Goal: Task Accomplishment & Management: Use online tool/utility

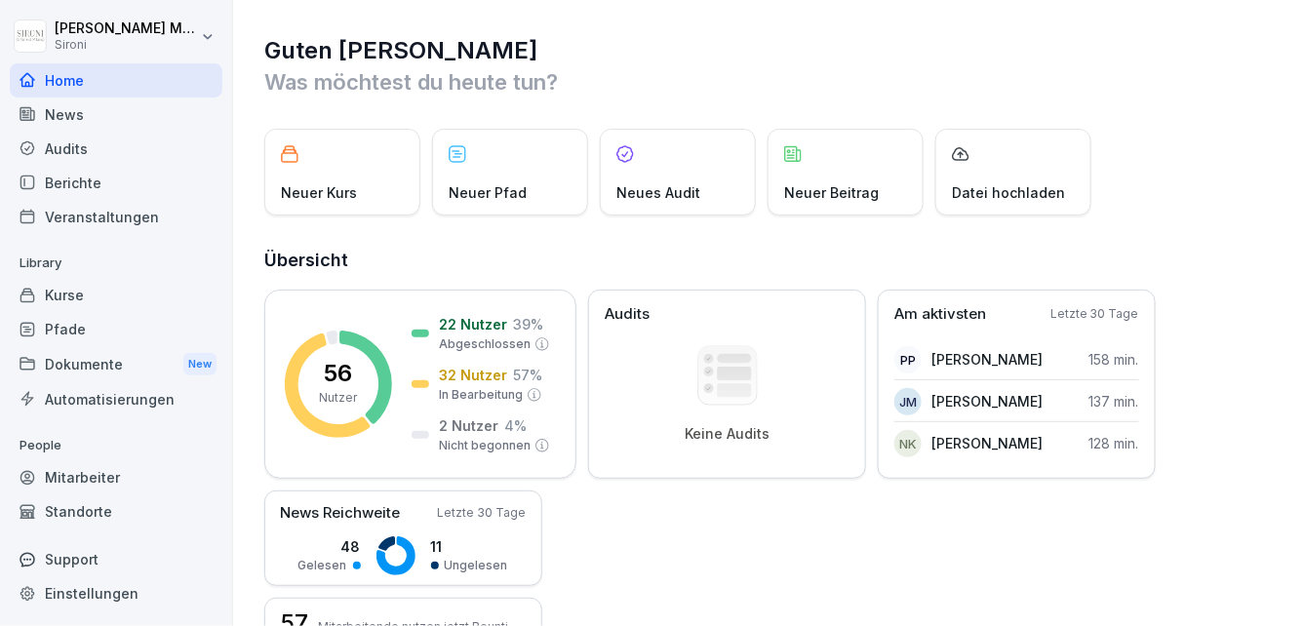
click at [79, 297] on div "Kurse" at bounding box center [116, 295] width 213 height 34
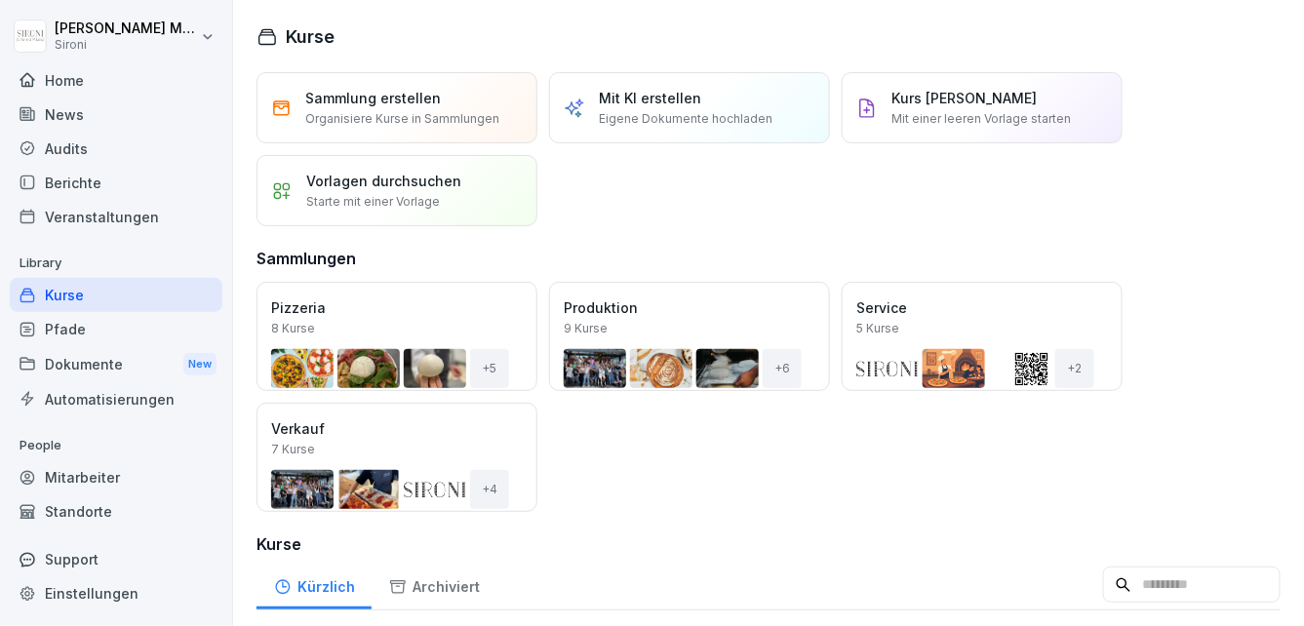
click at [0, 0] on div "Öffnen" at bounding box center [0, 0] width 0 height 0
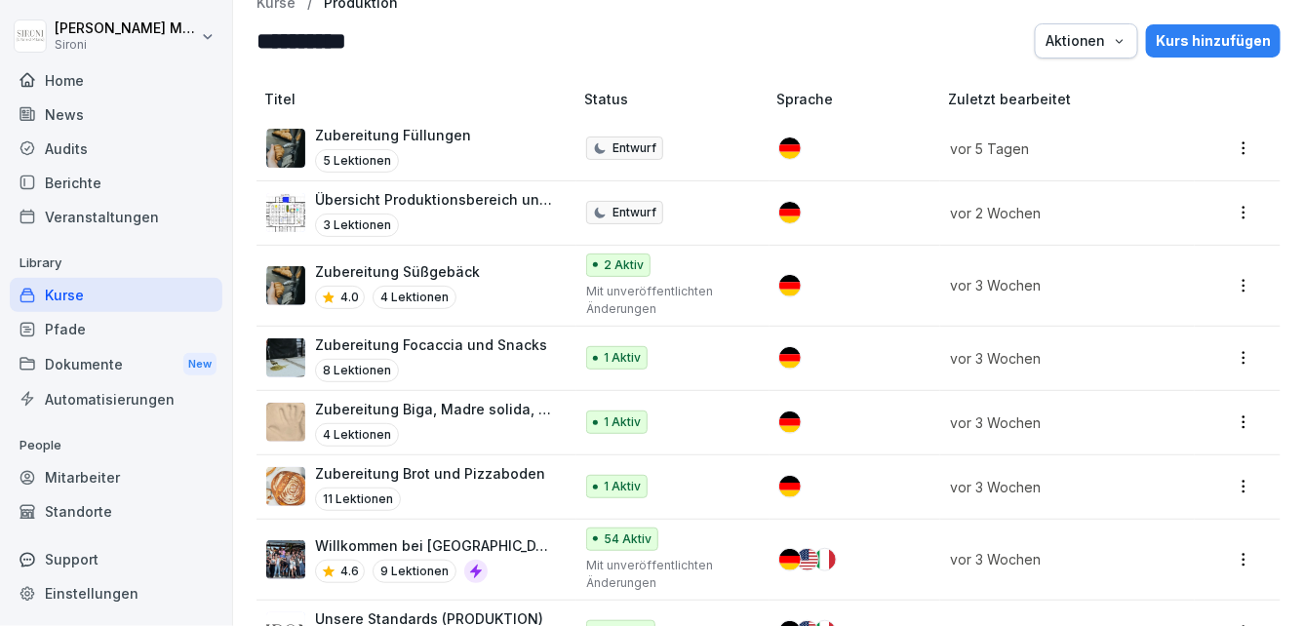
scroll to position [31, 0]
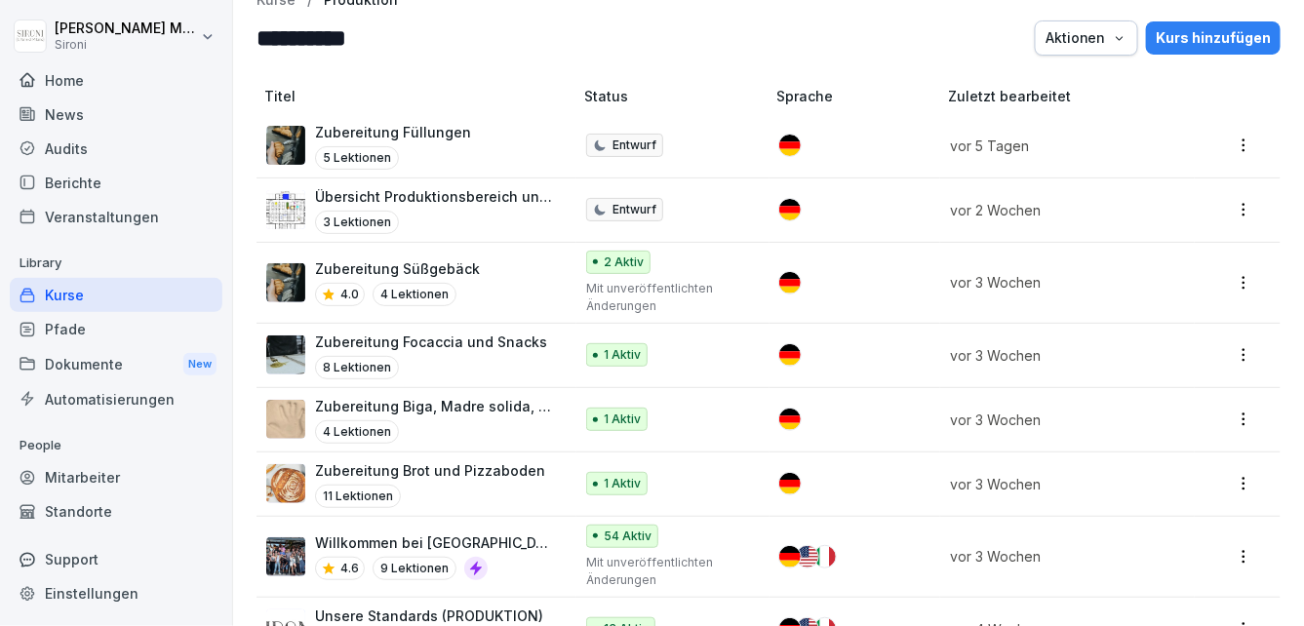
click at [364, 336] on p "Zubereitung Focaccia und Snacks" at bounding box center [431, 342] width 232 height 20
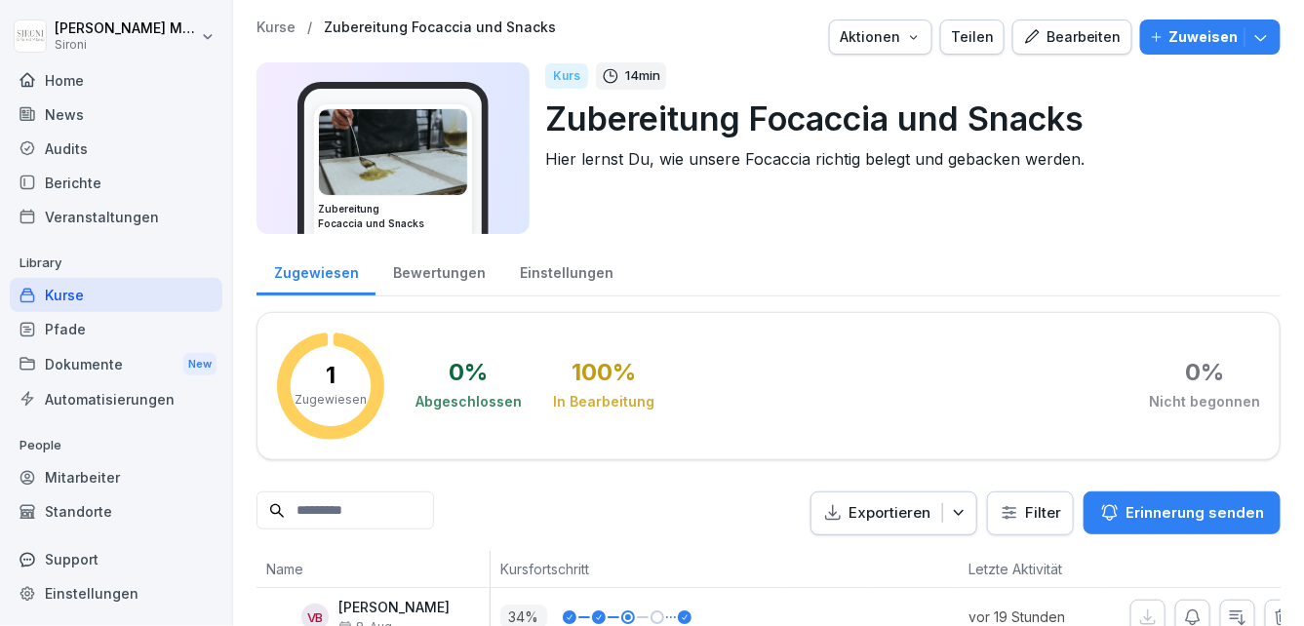
click at [1063, 43] on div "Bearbeiten" at bounding box center [1072, 36] width 98 height 21
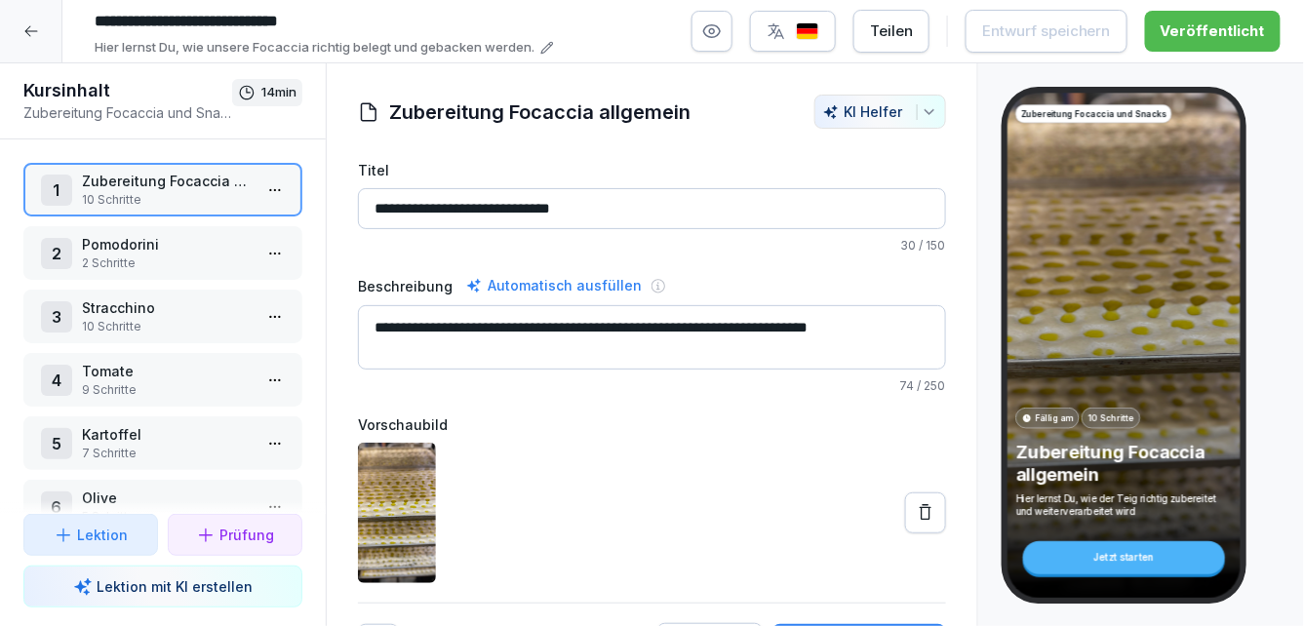
click at [271, 174] on html "**********" at bounding box center [652, 313] width 1304 height 626
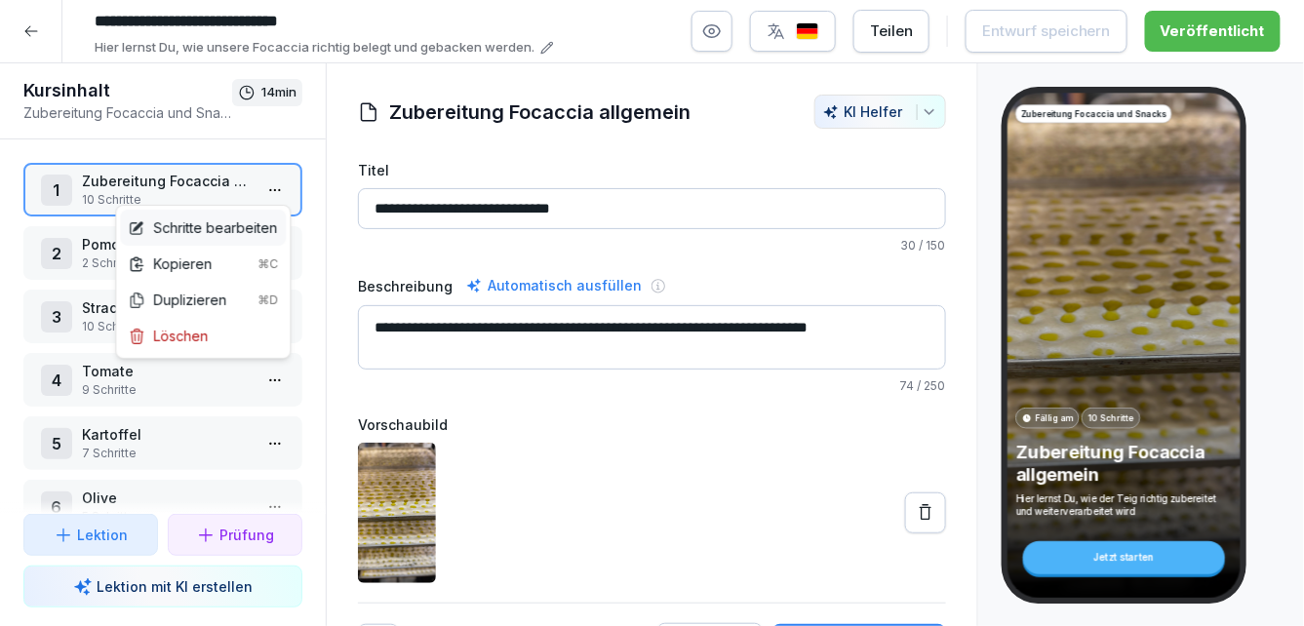
click at [221, 223] on div "Schritte bearbeiten" at bounding box center [202, 227] width 149 height 20
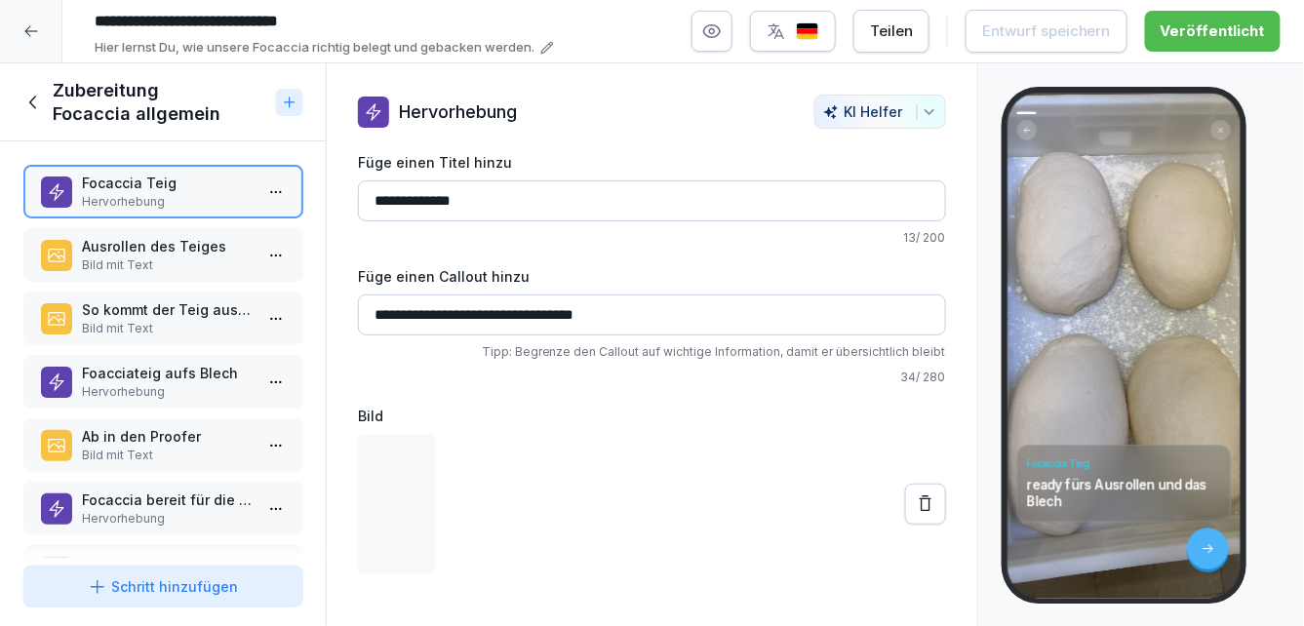
click at [205, 244] on p "Ausrollen des Teiges" at bounding box center [167, 246] width 170 height 20
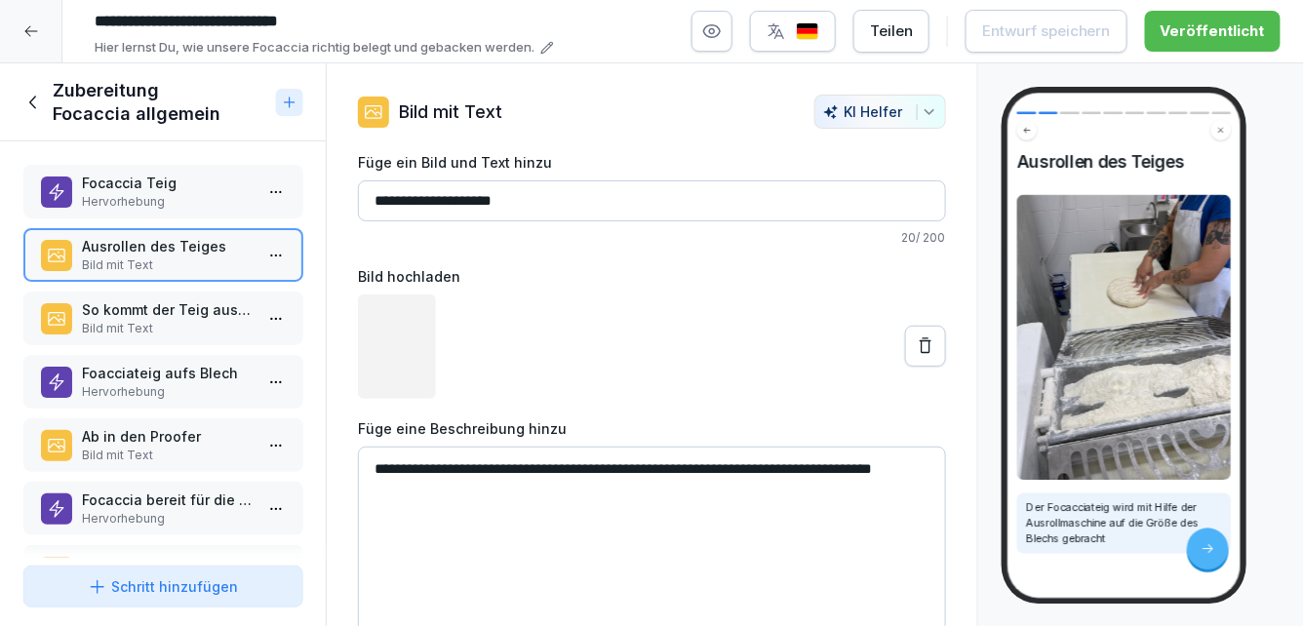
click at [169, 312] on p "So kommt der Teig aus der Maschine" at bounding box center [167, 309] width 170 height 20
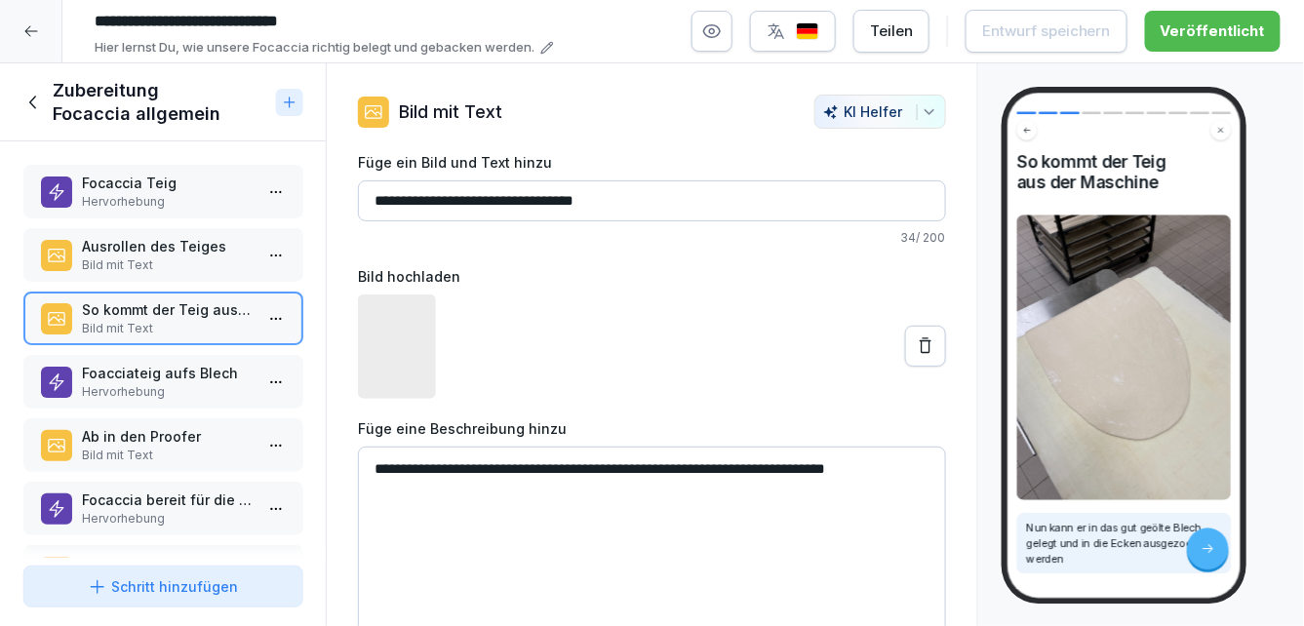
click at [165, 360] on div "Foacciateig aufs Blech Hervorhebung" at bounding box center [162, 382] width 279 height 54
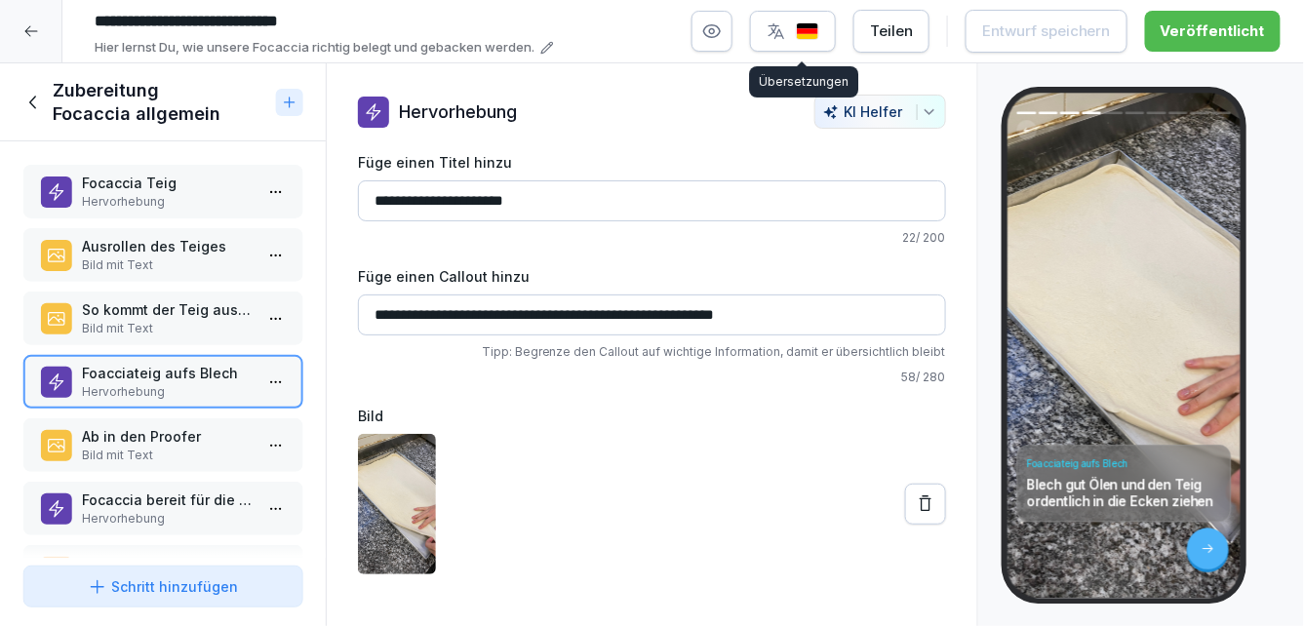
click at [819, 28] on img "button" at bounding box center [807, 31] width 23 height 19
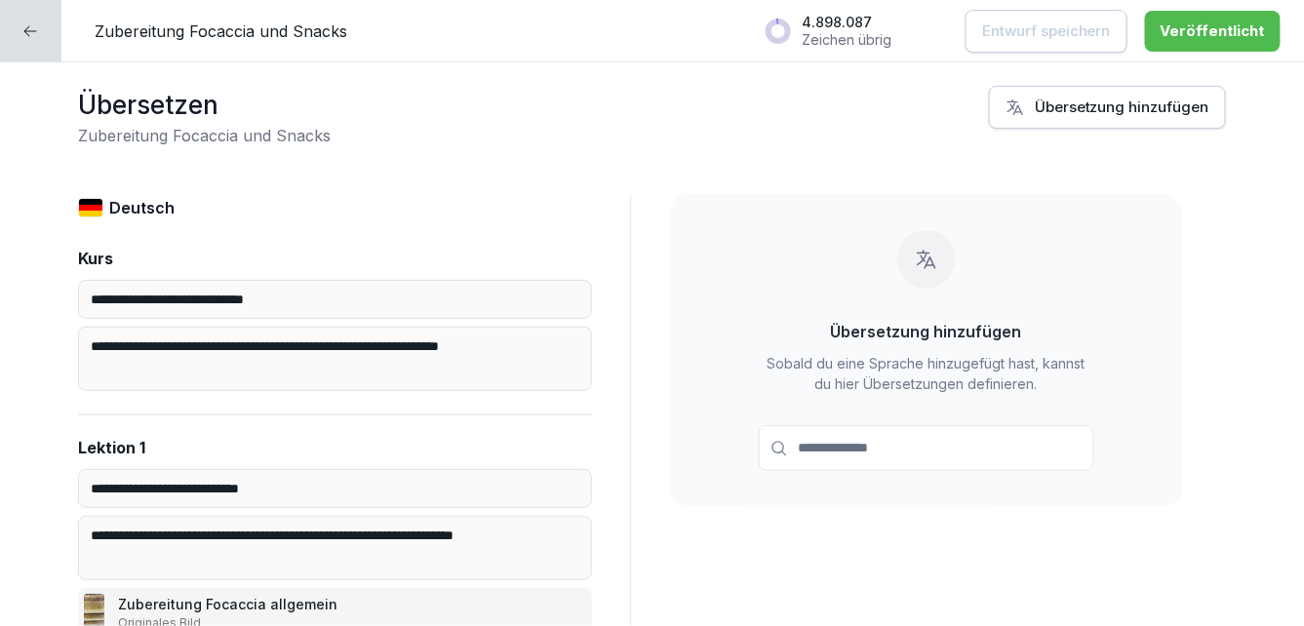
click at [34, 28] on icon at bounding box center [30, 31] width 16 height 16
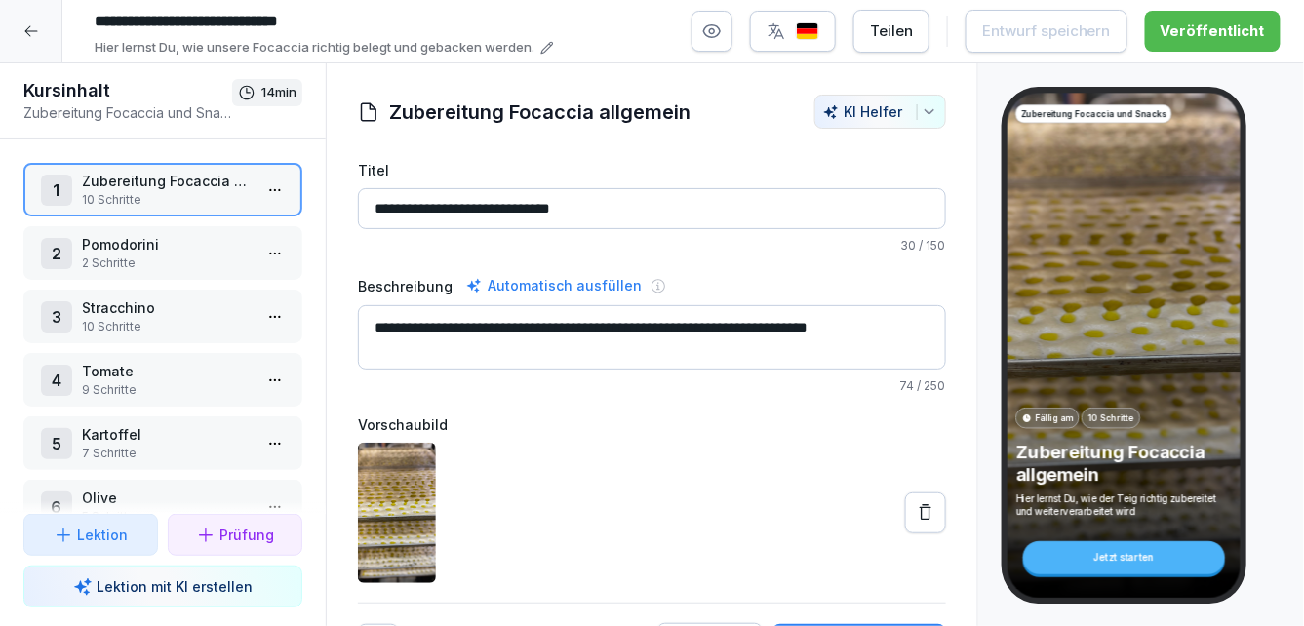
click at [24, 27] on icon at bounding box center [31, 31] width 16 height 16
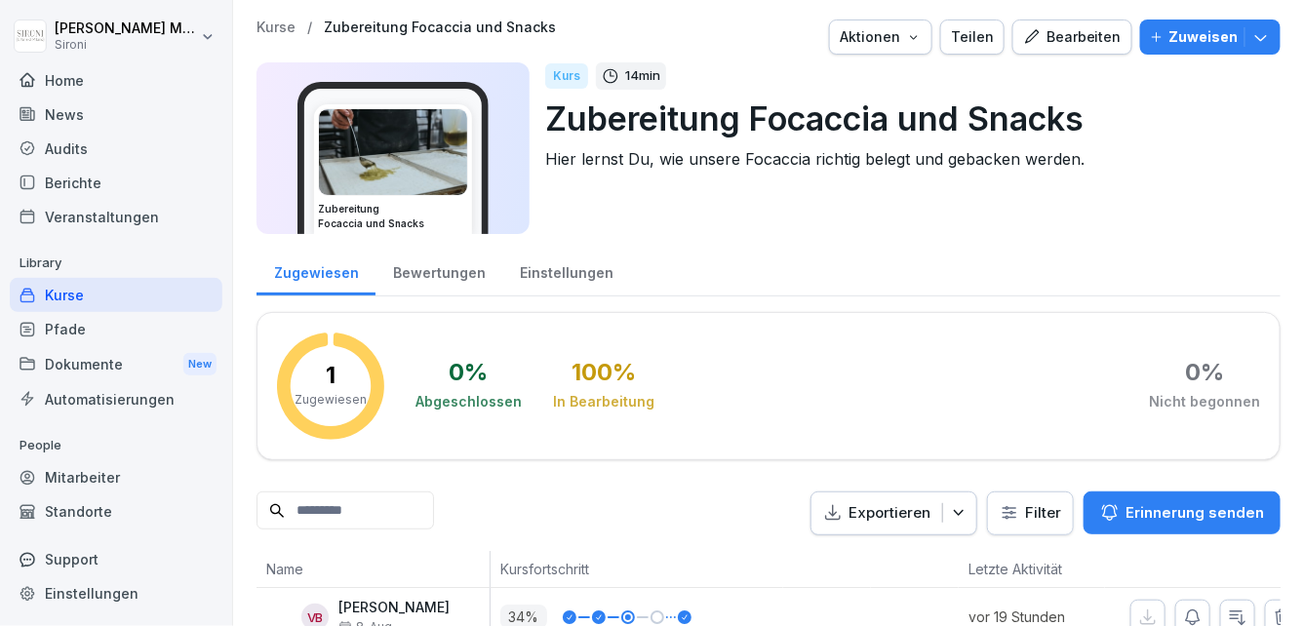
click at [60, 297] on div "Kurse" at bounding box center [116, 295] width 213 height 34
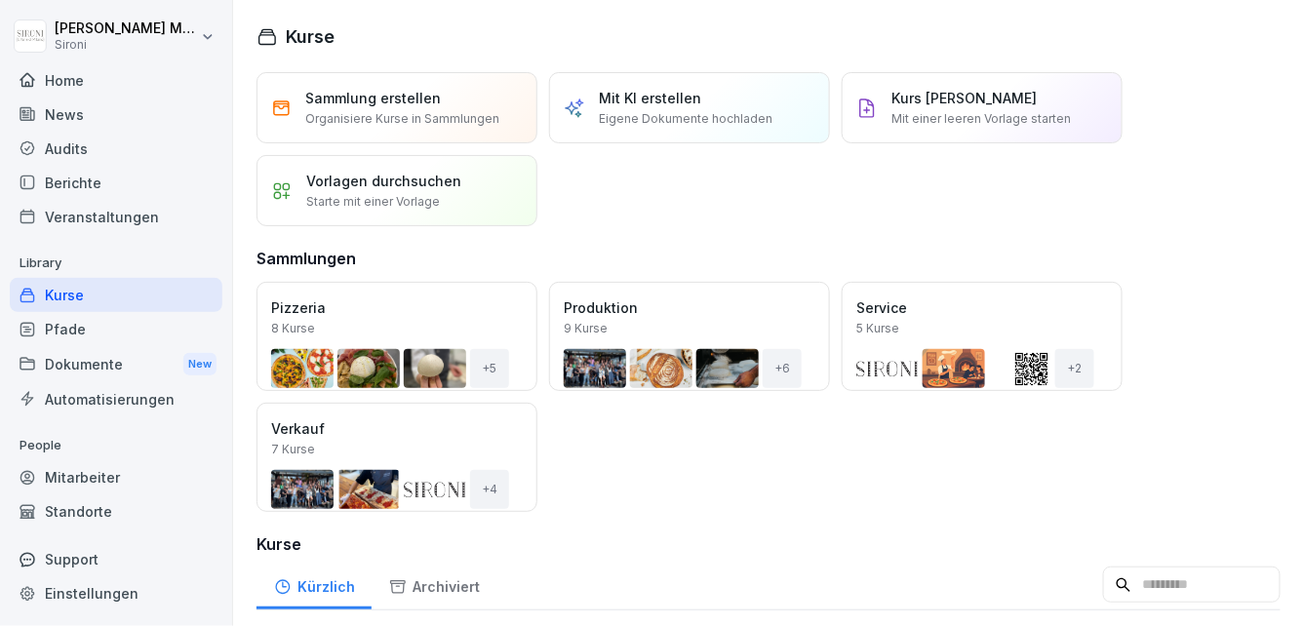
click at [0, 0] on div "Öffnen" at bounding box center [0, 0] width 0 height 0
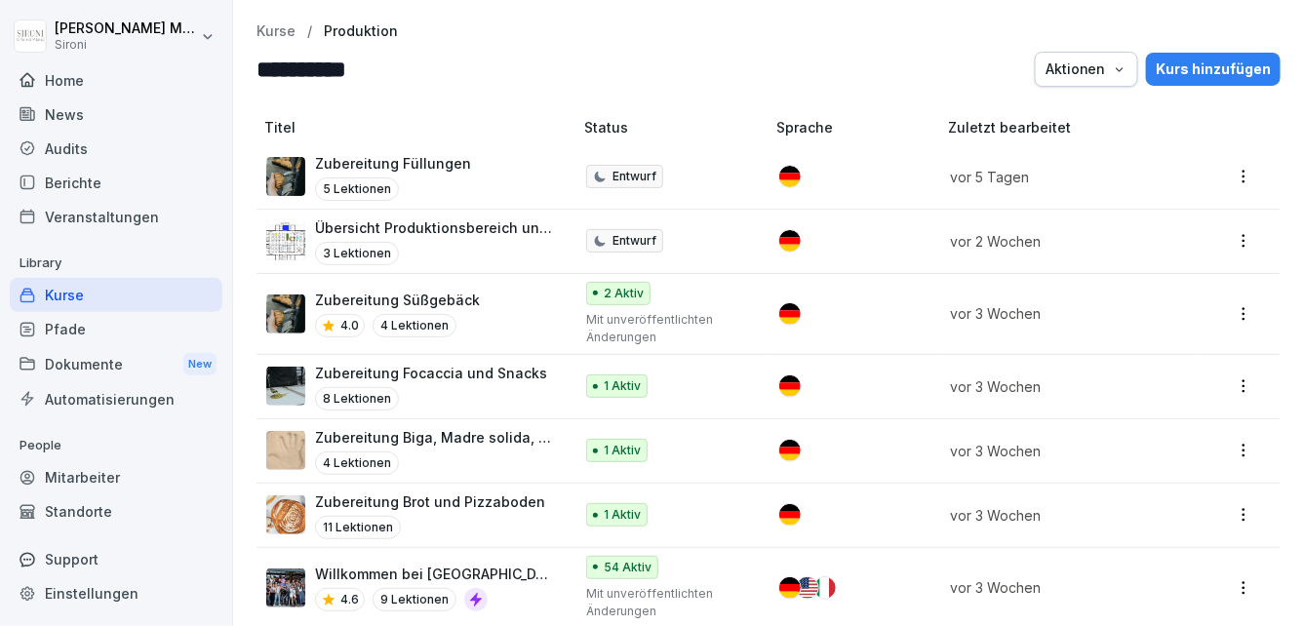
scroll to position [140, 0]
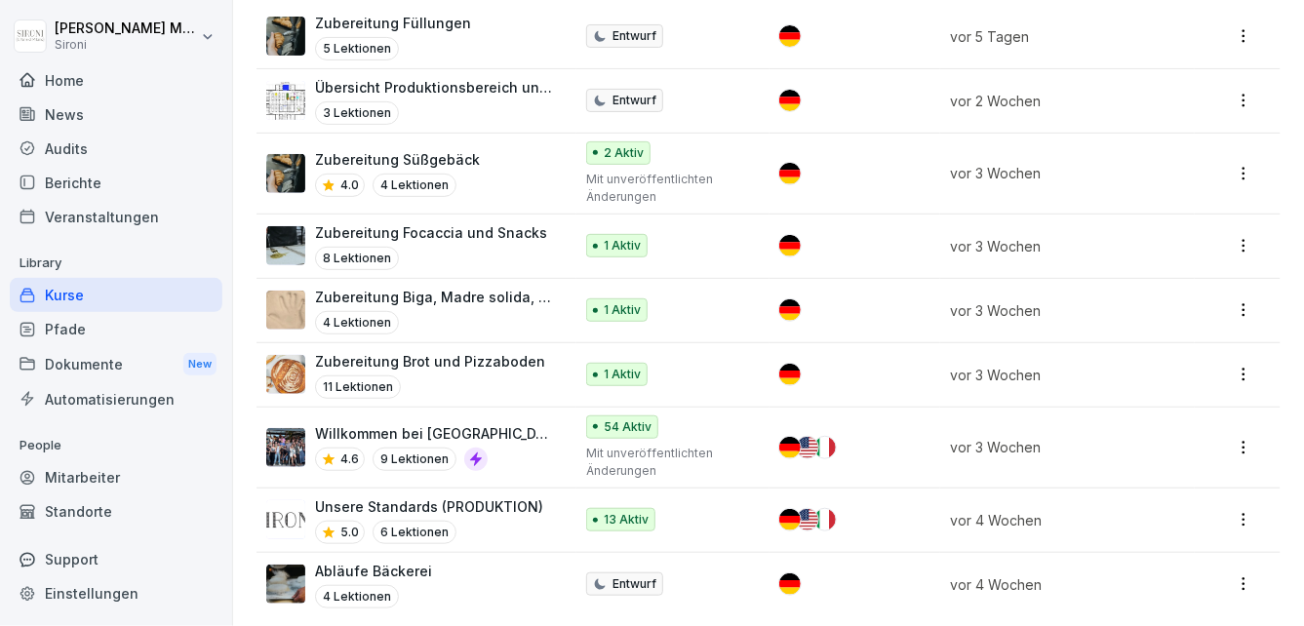
click at [489, 506] on p "Unsere Standards (PRODUKTION)" at bounding box center [429, 506] width 228 height 20
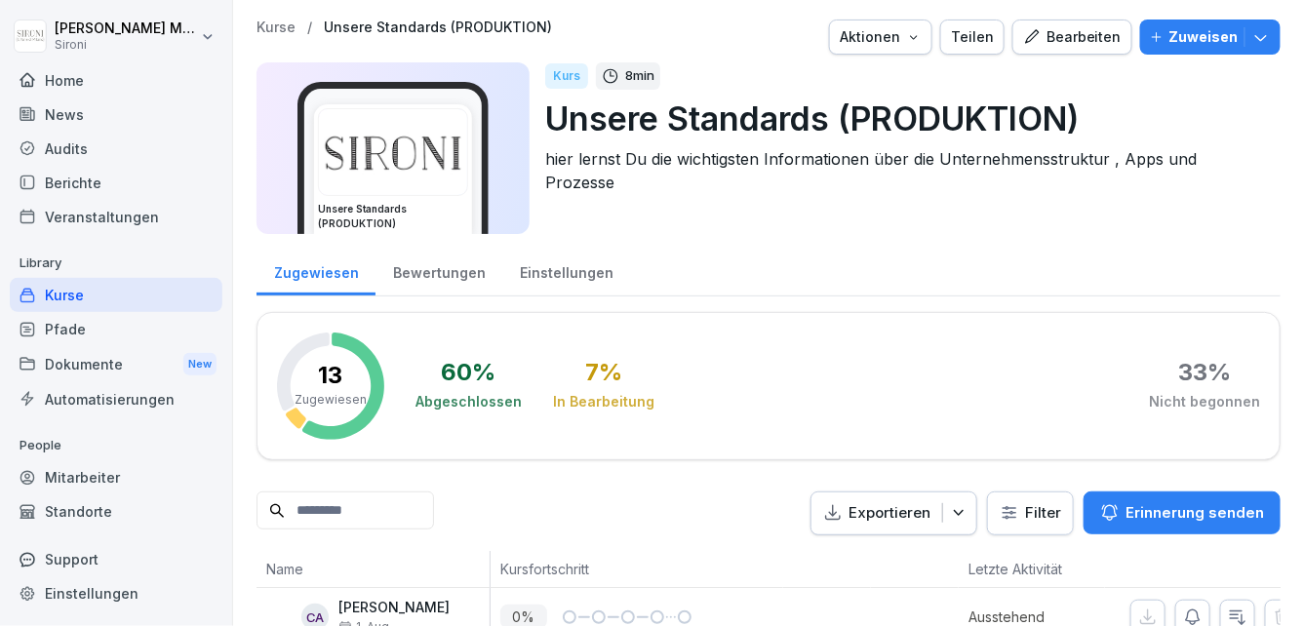
click at [1064, 36] on div "Bearbeiten" at bounding box center [1072, 36] width 98 height 21
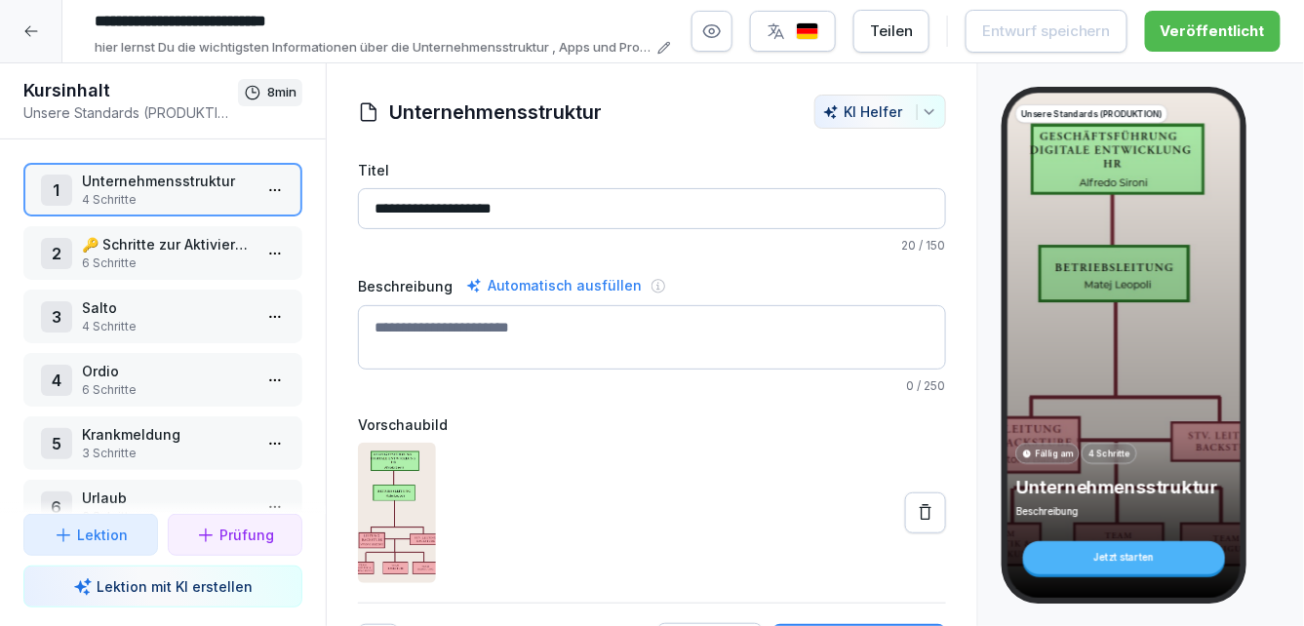
scroll to position [41, 0]
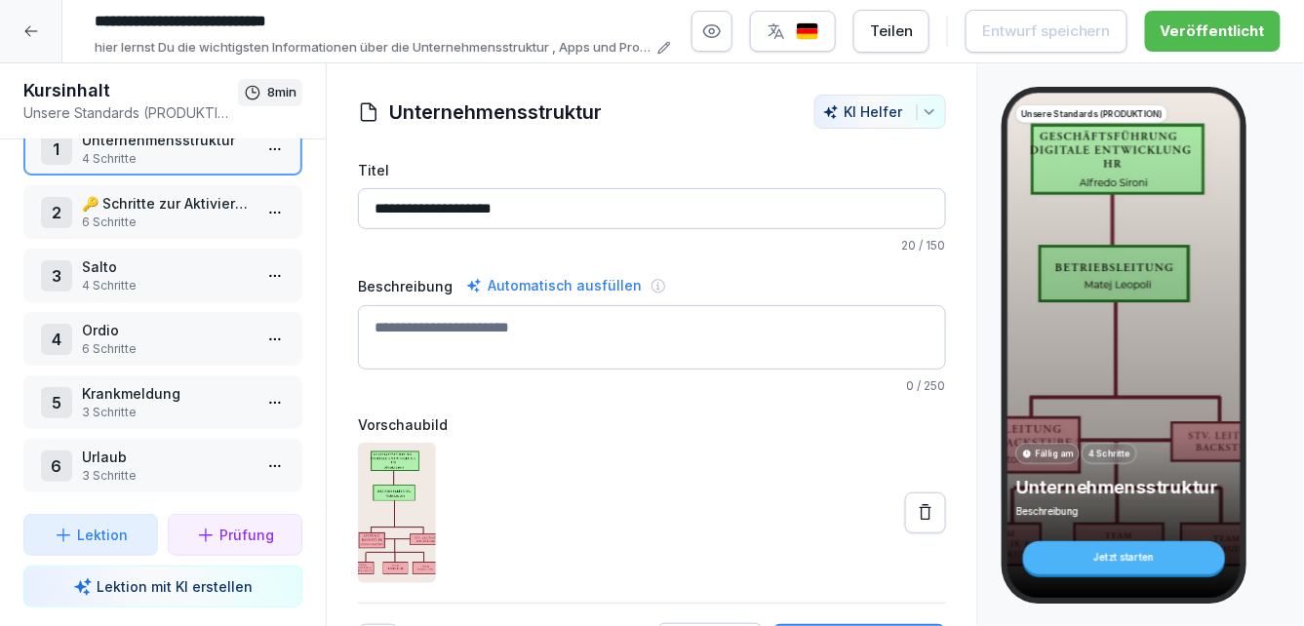
click at [35, 25] on icon at bounding box center [31, 31] width 16 height 16
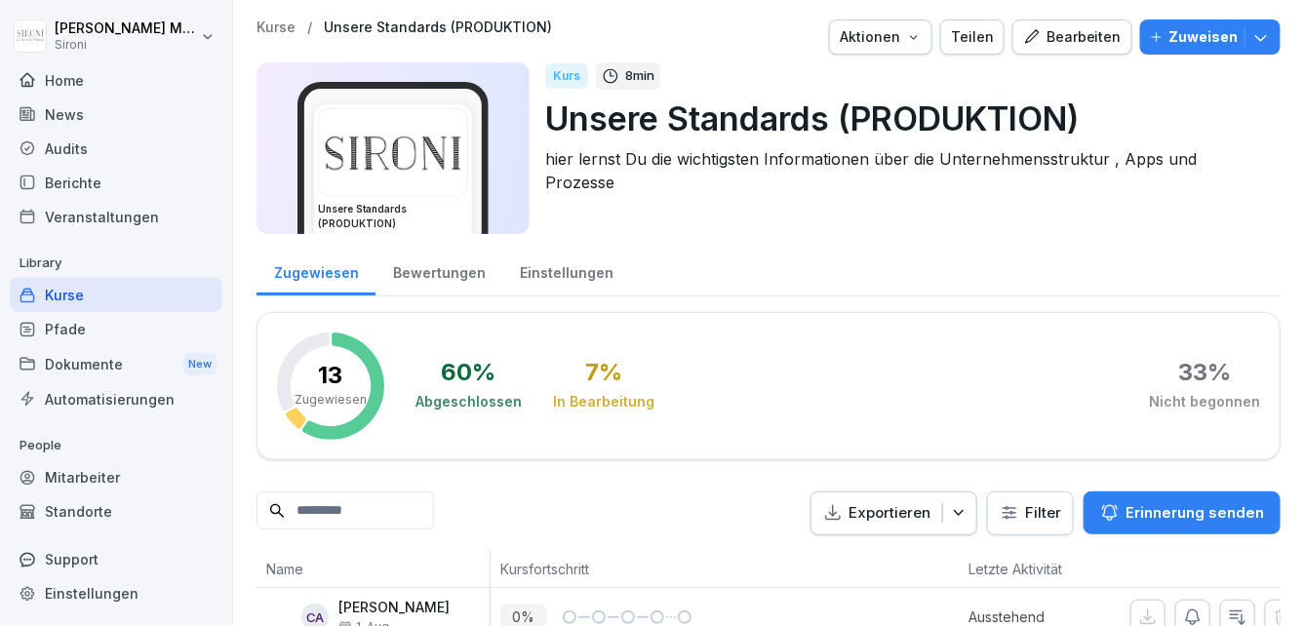
click at [123, 291] on div "Kurse" at bounding box center [116, 295] width 213 height 34
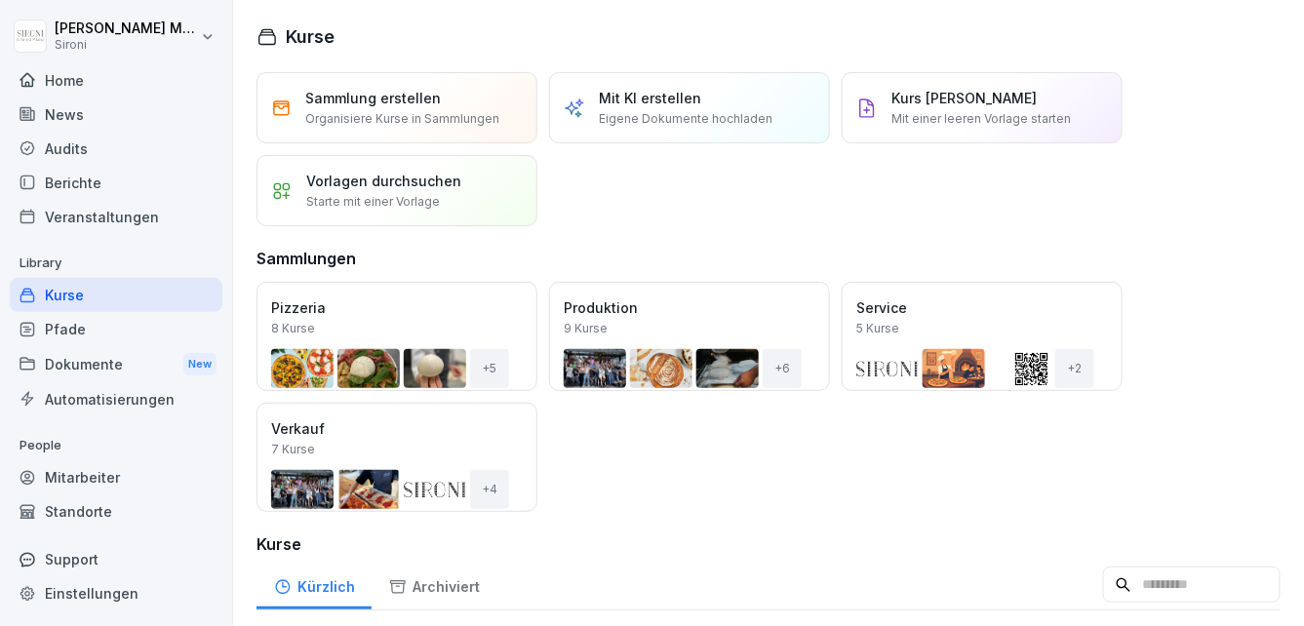
click at [60, 295] on div "Kurse" at bounding box center [116, 295] width 213 height 34
click at [0, 0] on button "Öffnen" at bounding box center [0, 0] width 0 height 0
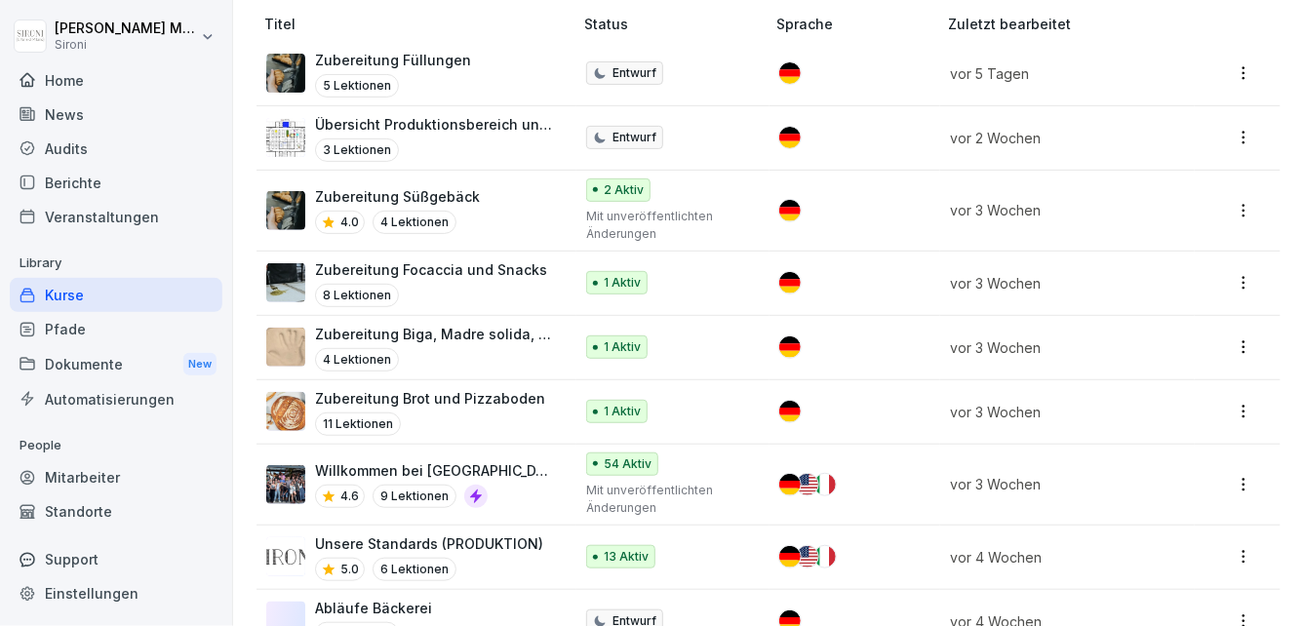
scroll to position [140, 0]
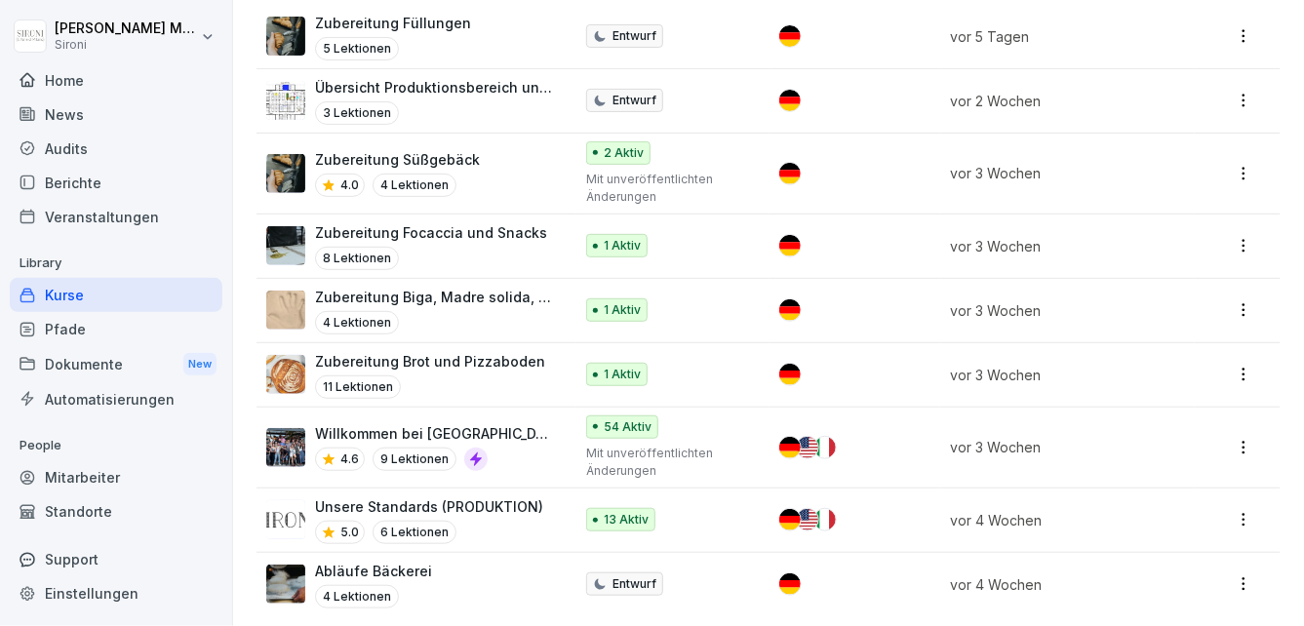
click at [541, 444] on div "Willkommen bei Sironi 4.6 9 Lektionen" at bounding box center [409, 447] width 287 height 48
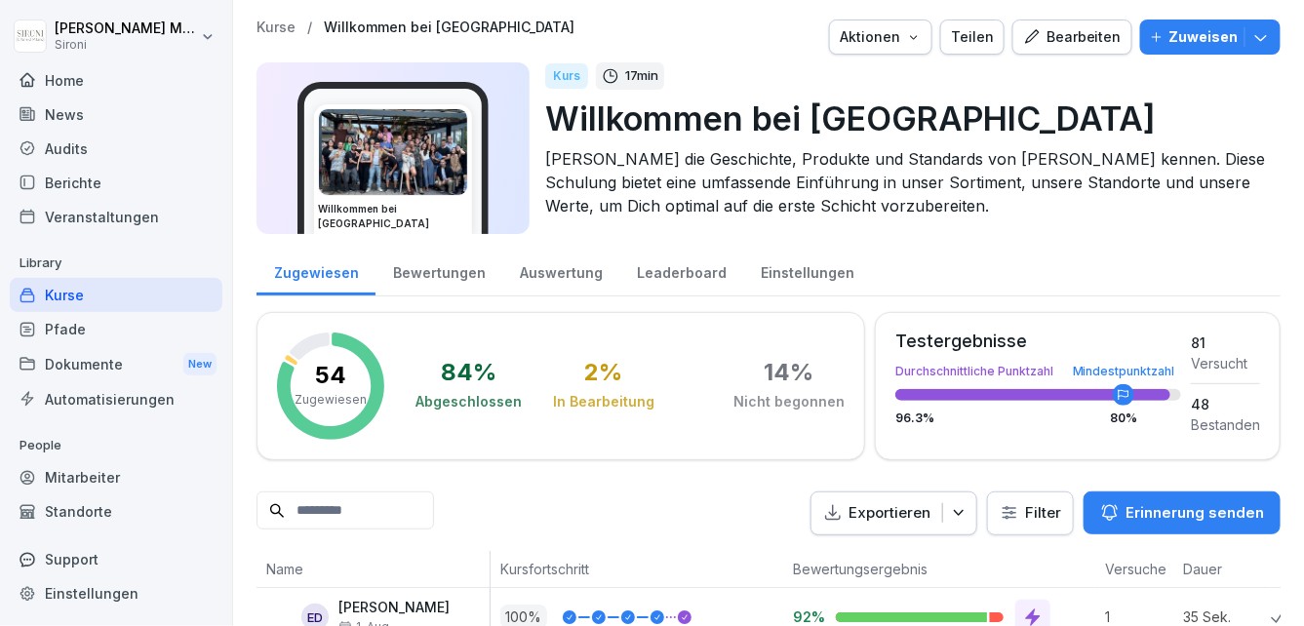
scroll to position [2, 0]
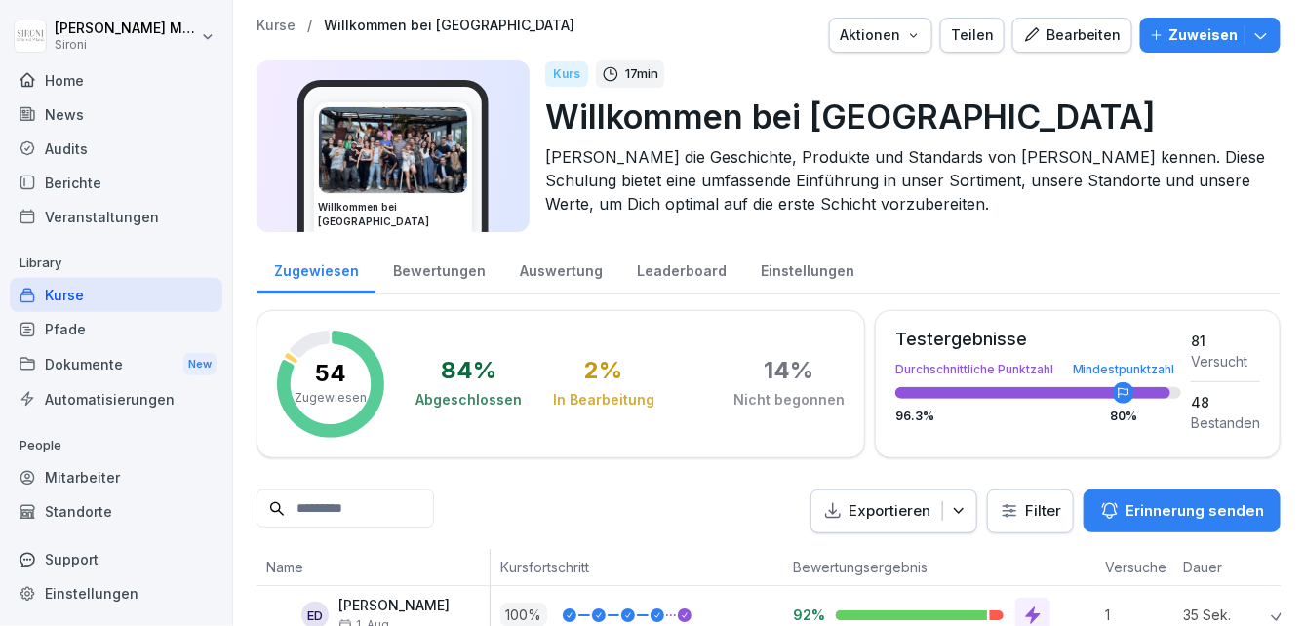
click at [1074, 26] on div "Bearbeiten" at bounding box center [1072, 34] width 98 height 21
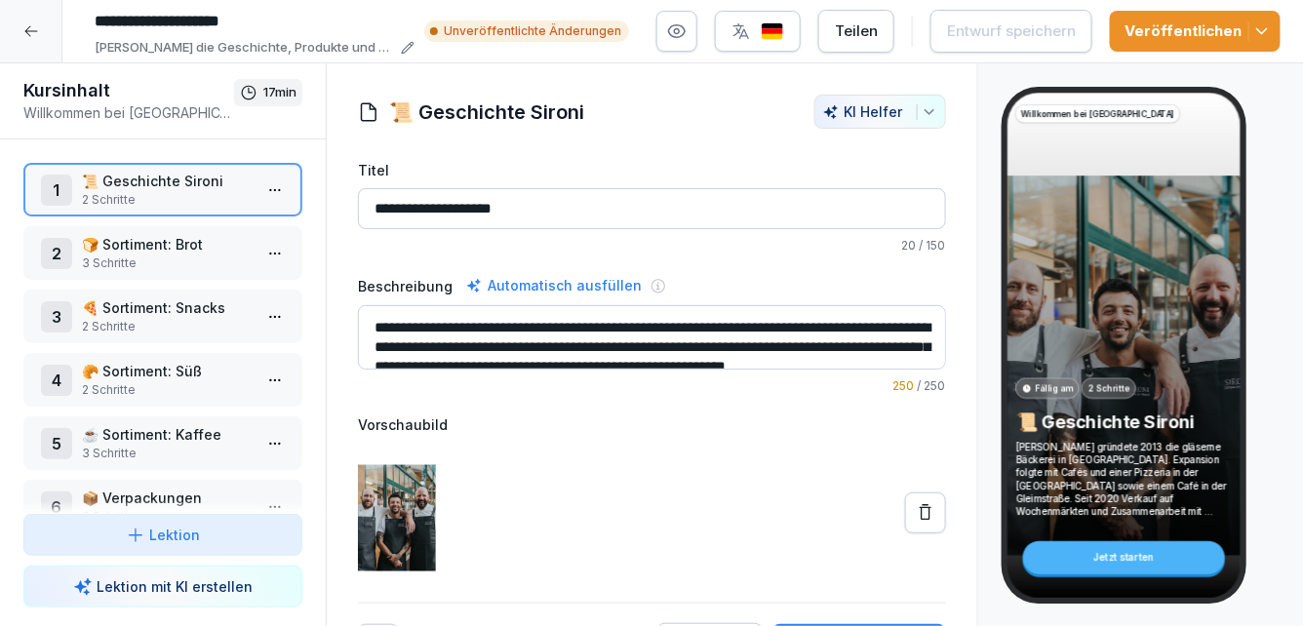
click at [189, 327] on p "2 Schritte" at bounding box center [167, 327] width 170 height 18
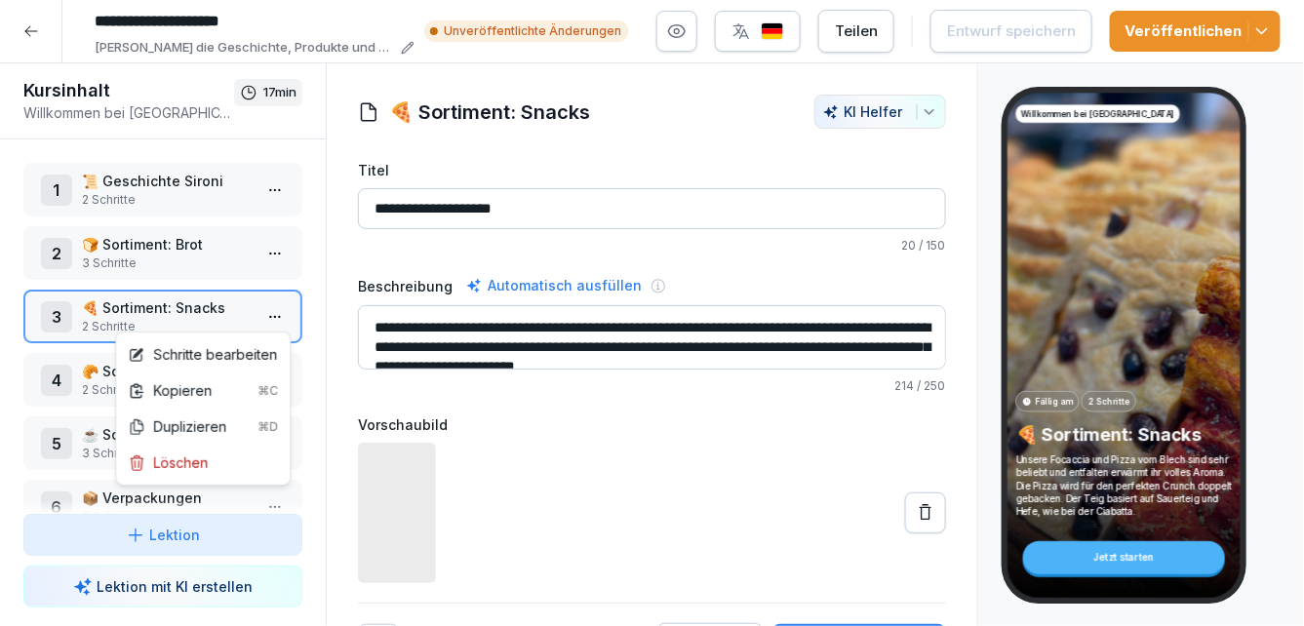
click at [286, 307] on html "**********" at bounding box center [652, 313] width 1304 height 626
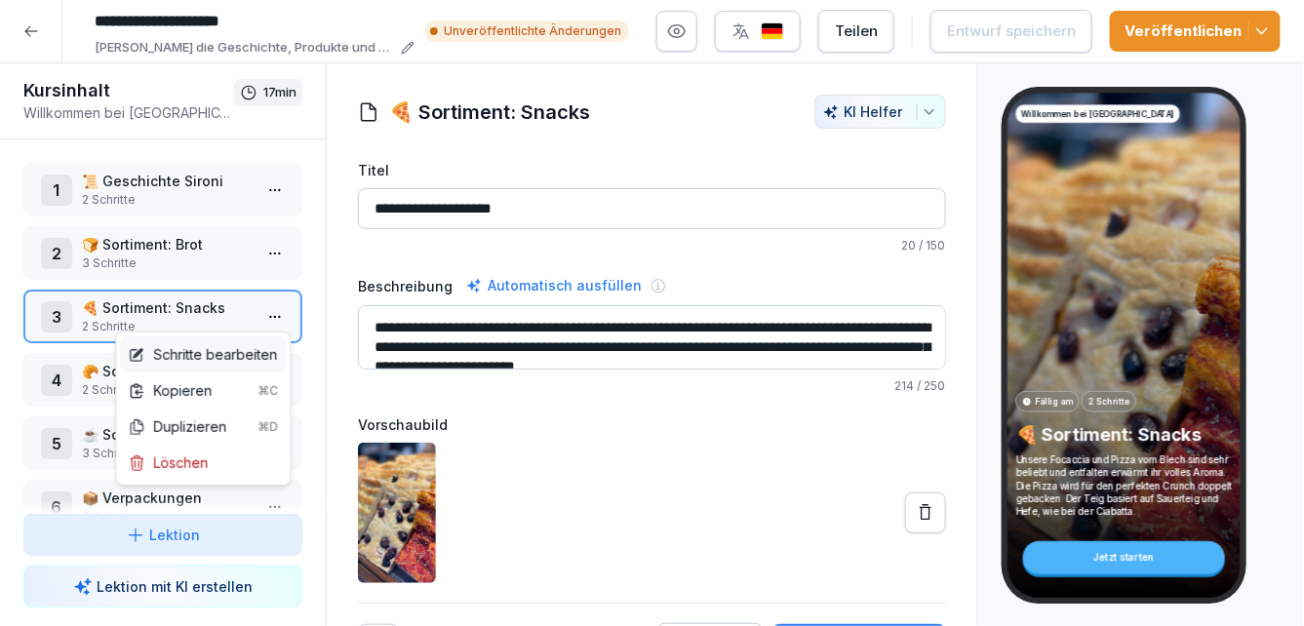
click at [236, 360] on div "Schritte bearbeiten" at bounding box center [202, 354] width 149 height 20
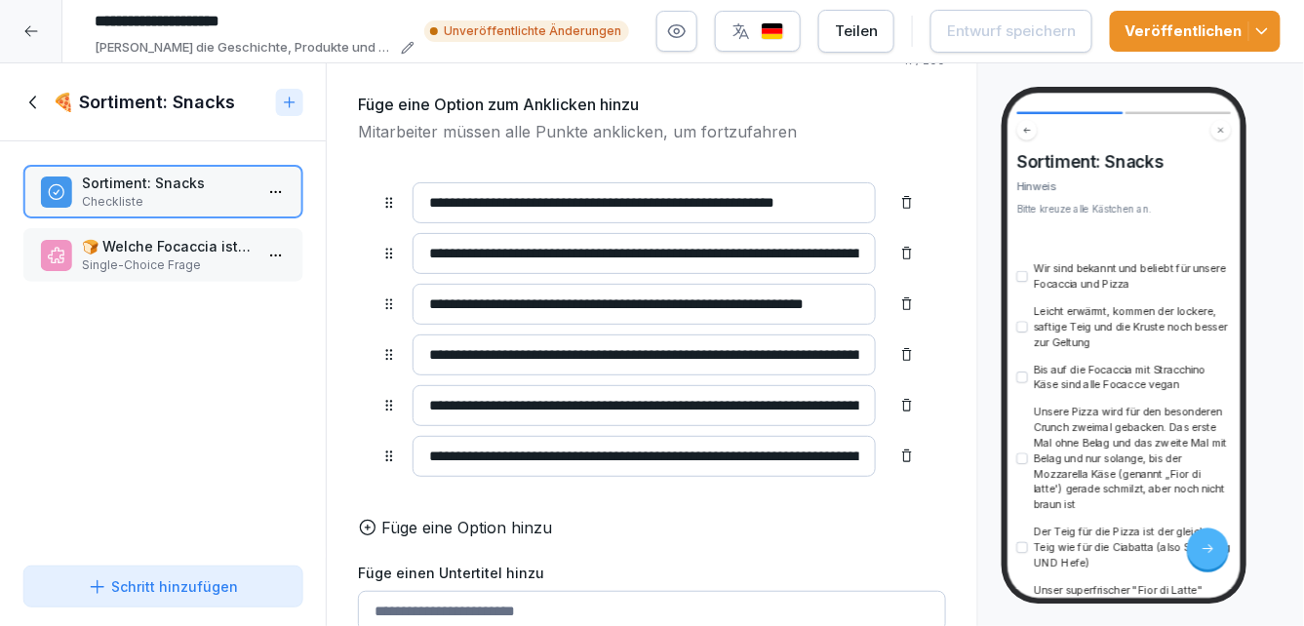
scroll to position [183, 0]
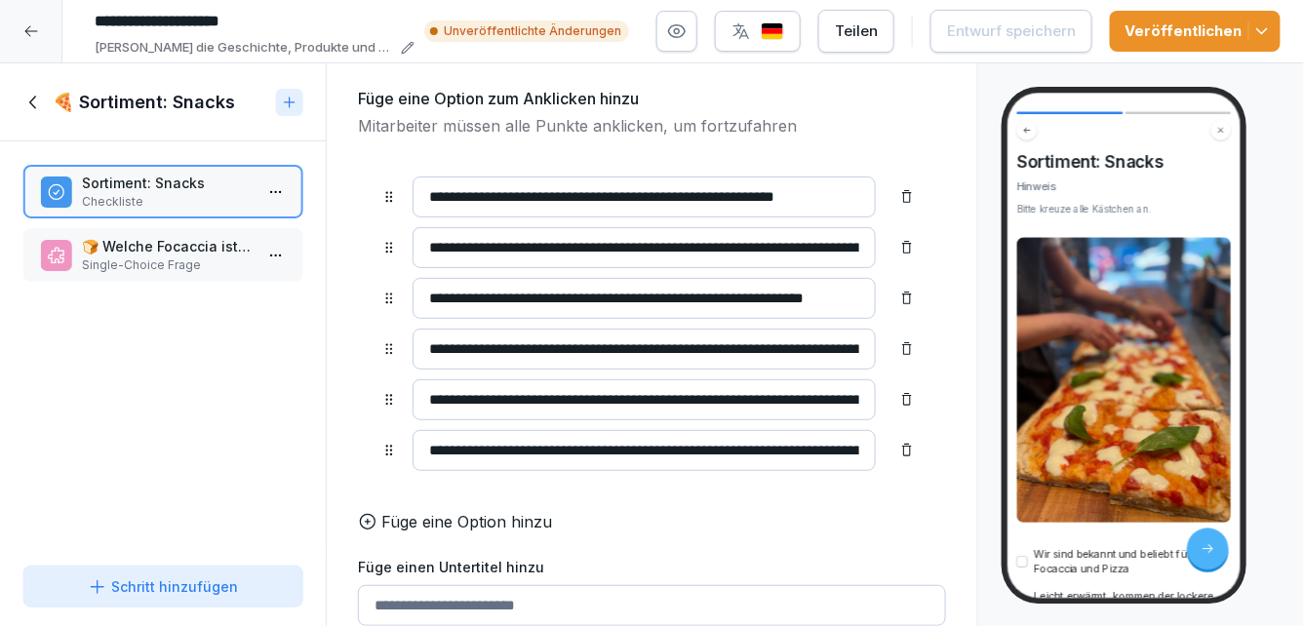
click at [215, 240] on p "🍞 Welche Focaccia ist nicht vegan?" at bounding box center [167, 246] width 170 height 20
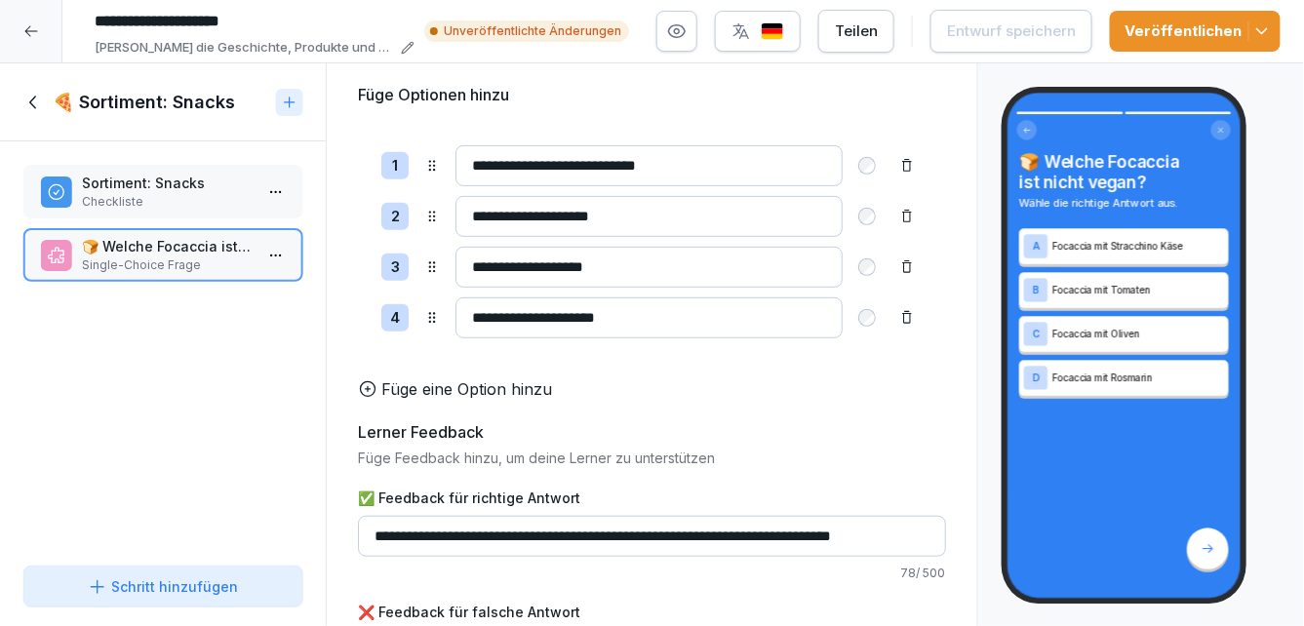
click at [37, 97] on icon at bounding box center [33, 102] width 21 height 21
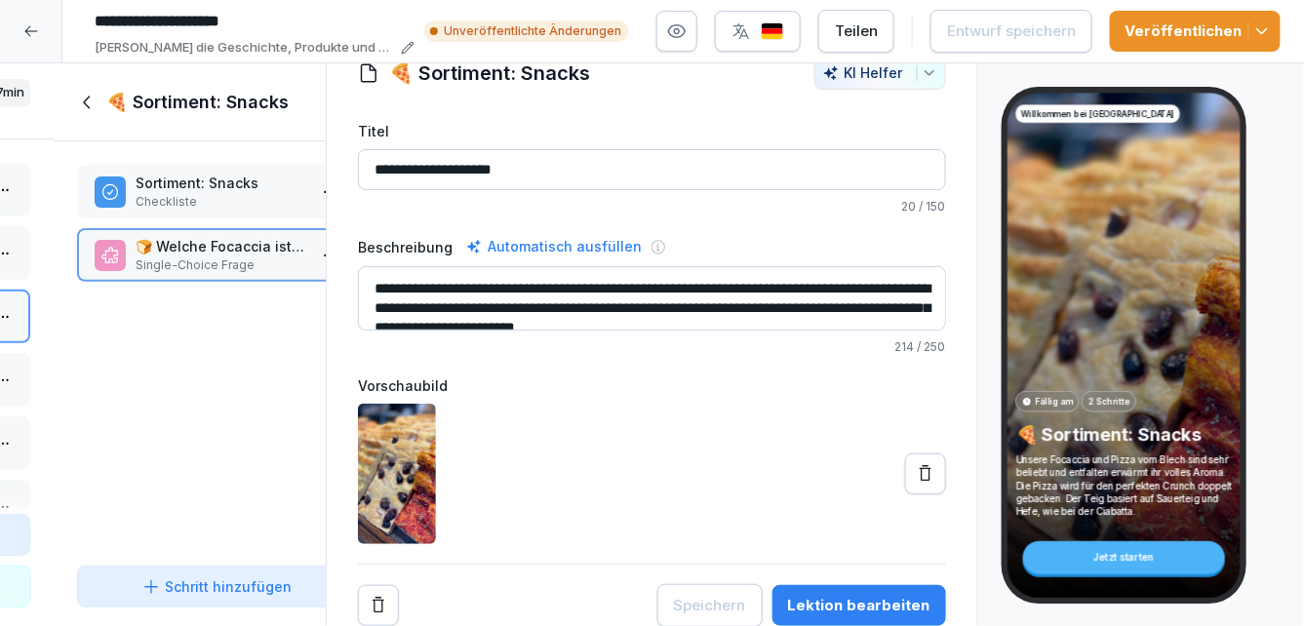
scroll to position [37, 0]
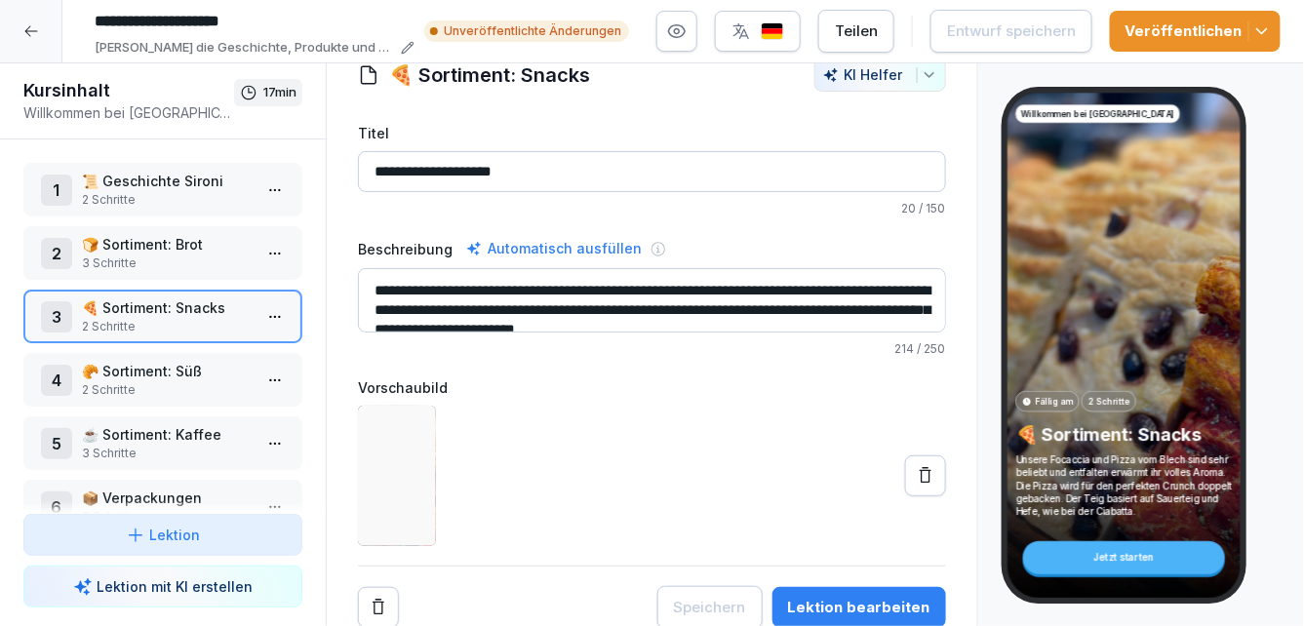
click at [30, 30] on icon at bounding box center [30, 31] width 13 height 11
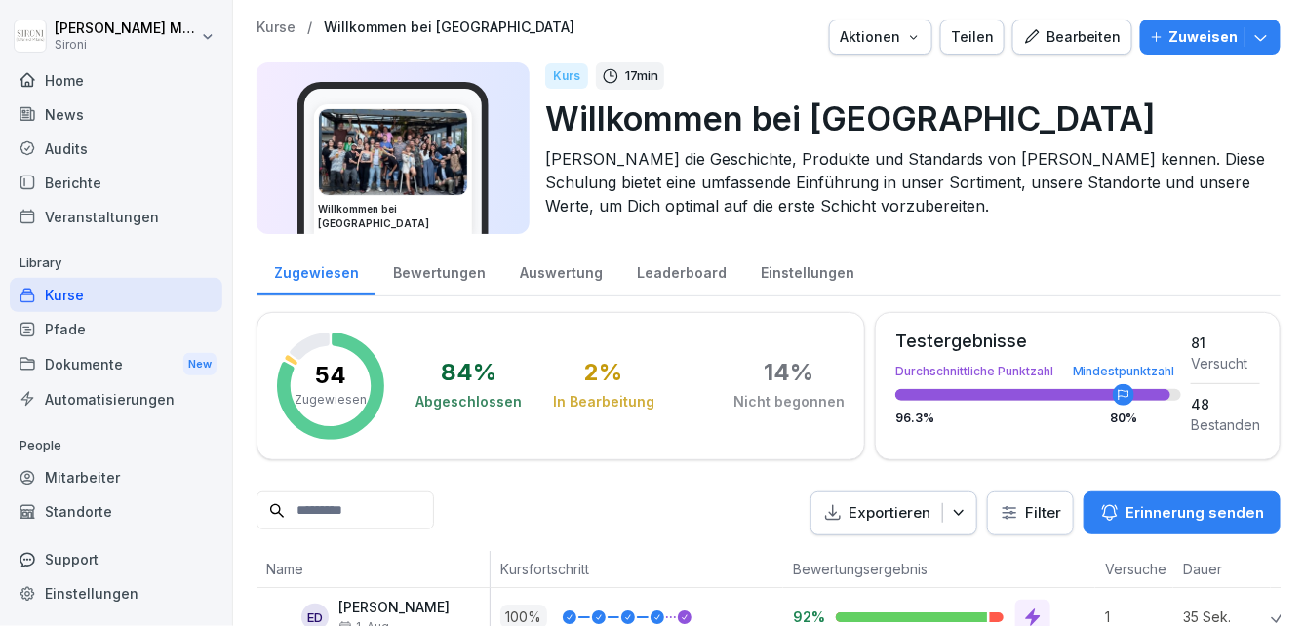
click at [73, 296] on div "Kurse" at bounding box center [116, 295] width 213 height 34
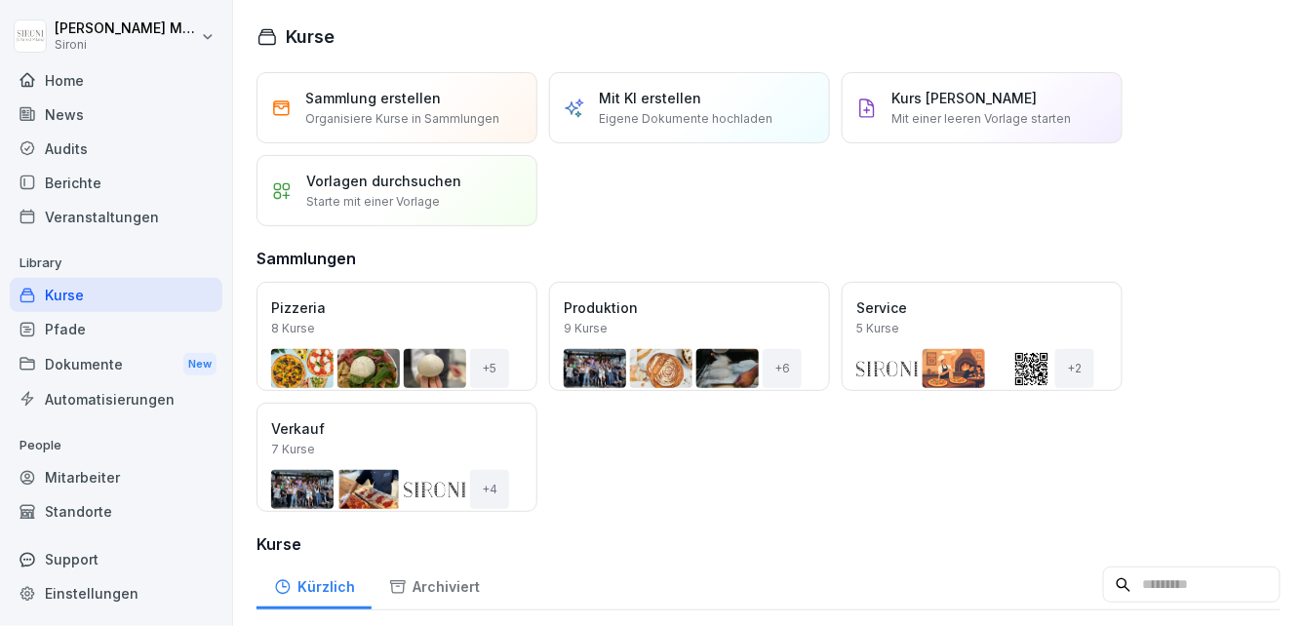
click at [0, 0] on div "Öffnen" at bounding box center [0, 0] width 0 height 0
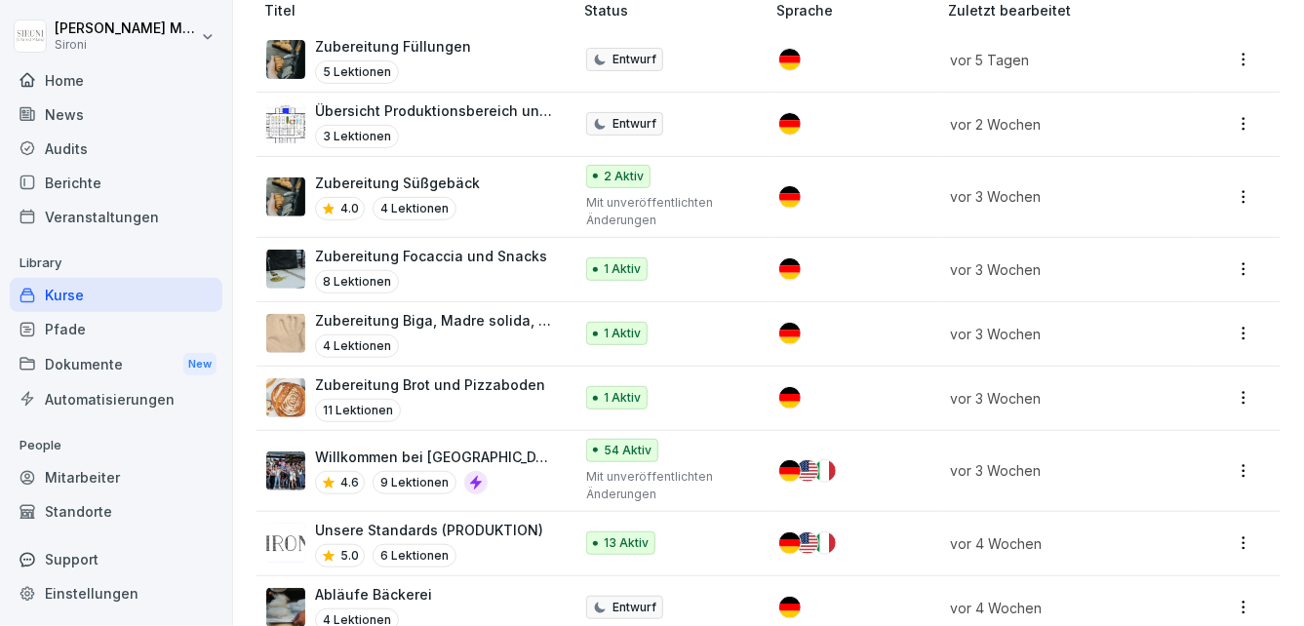
scroll to position [134, 0]
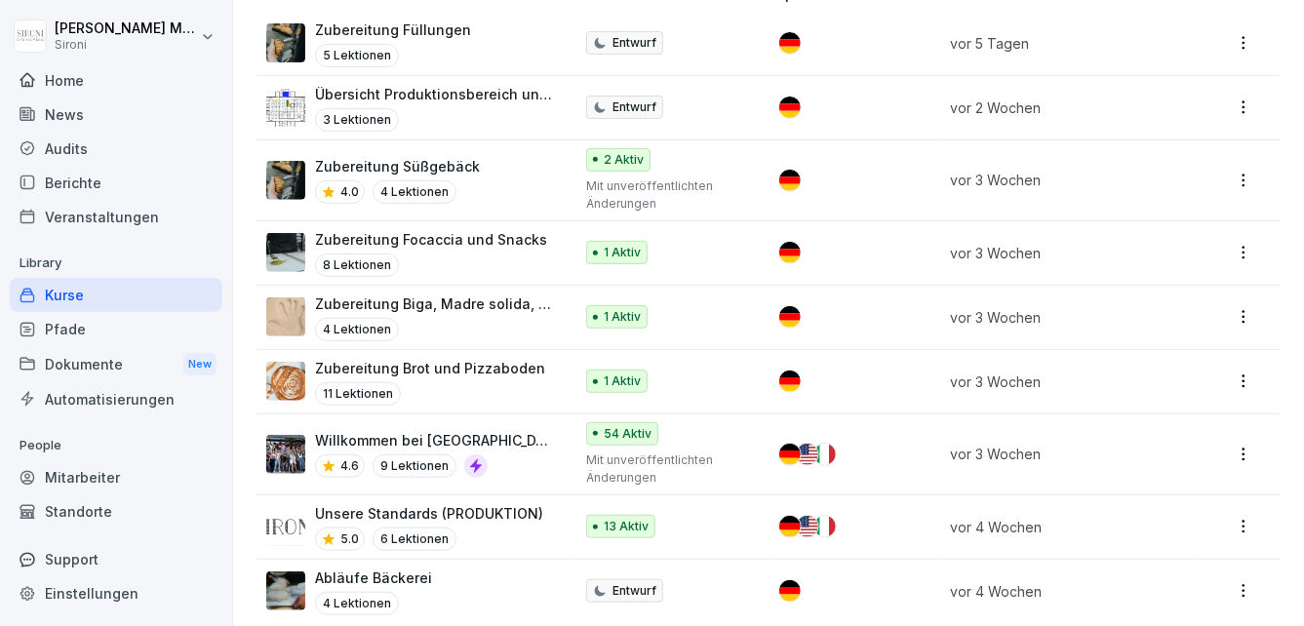
click at [434, 371] on p "Zubereitung Brot und Pizzaboden" at bounding box center [430, 368] width 230 height 20
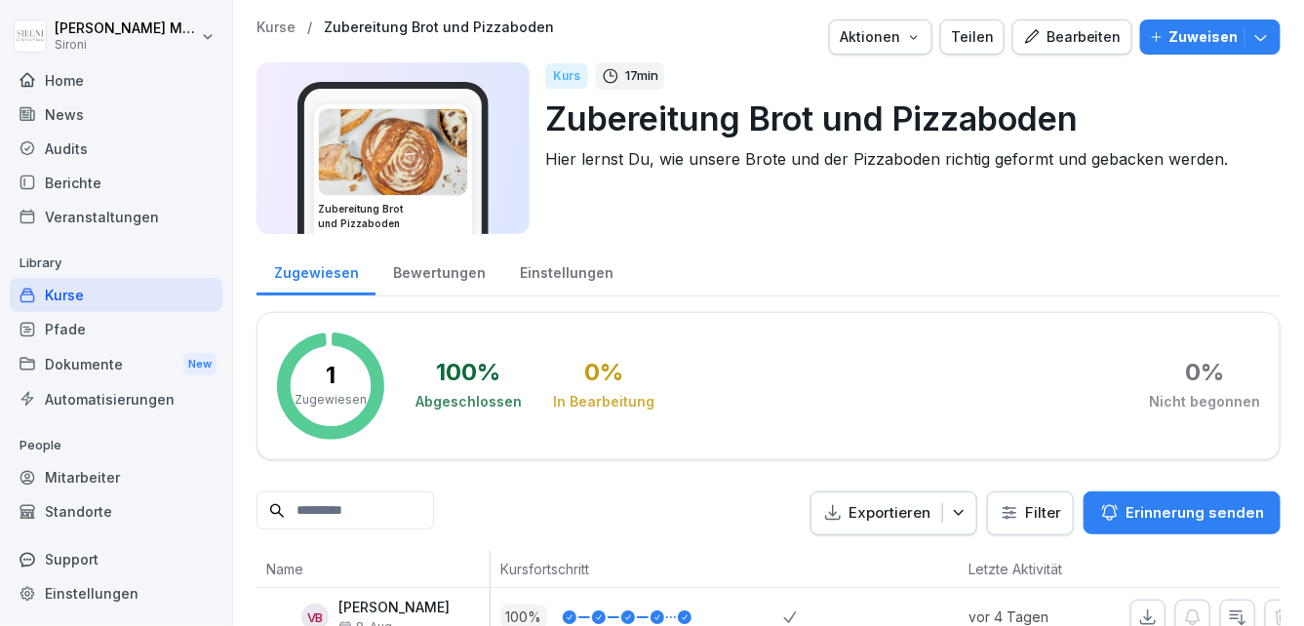
click at [1082, 41] on div "Bearbeiten" at bounding box center [1072, 36] width 98 height 21
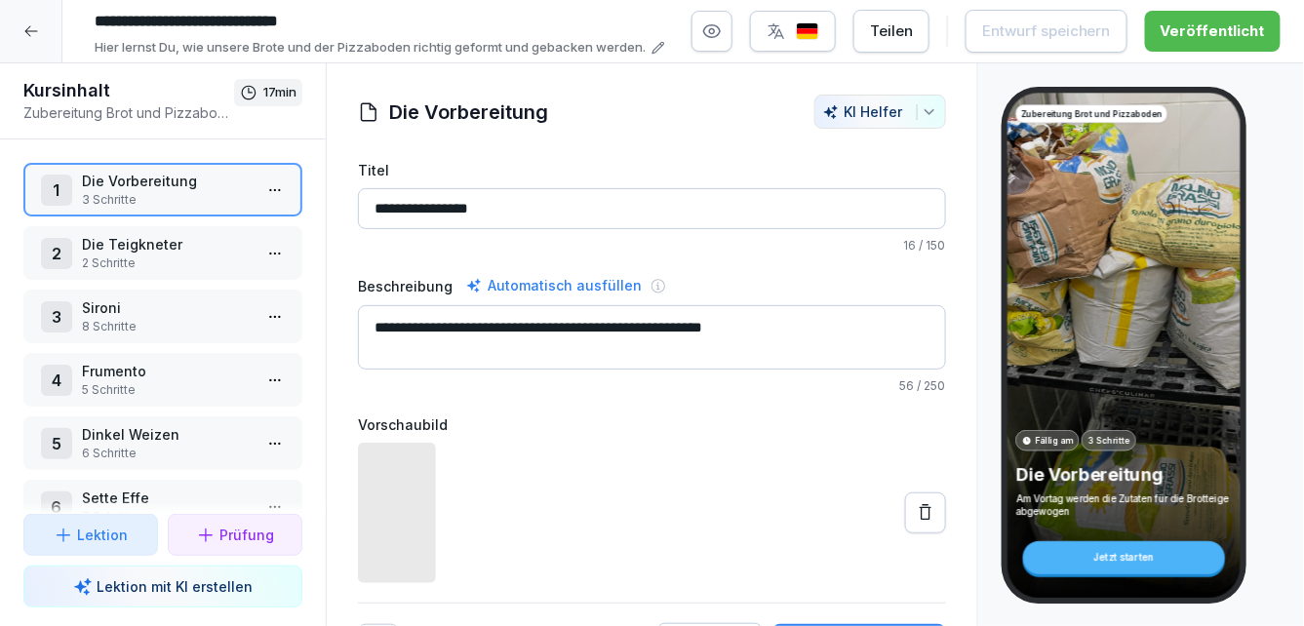
click at [184, 251] on p "Die Teigkneter" at bounding box center [167, 244] width 170 height 20
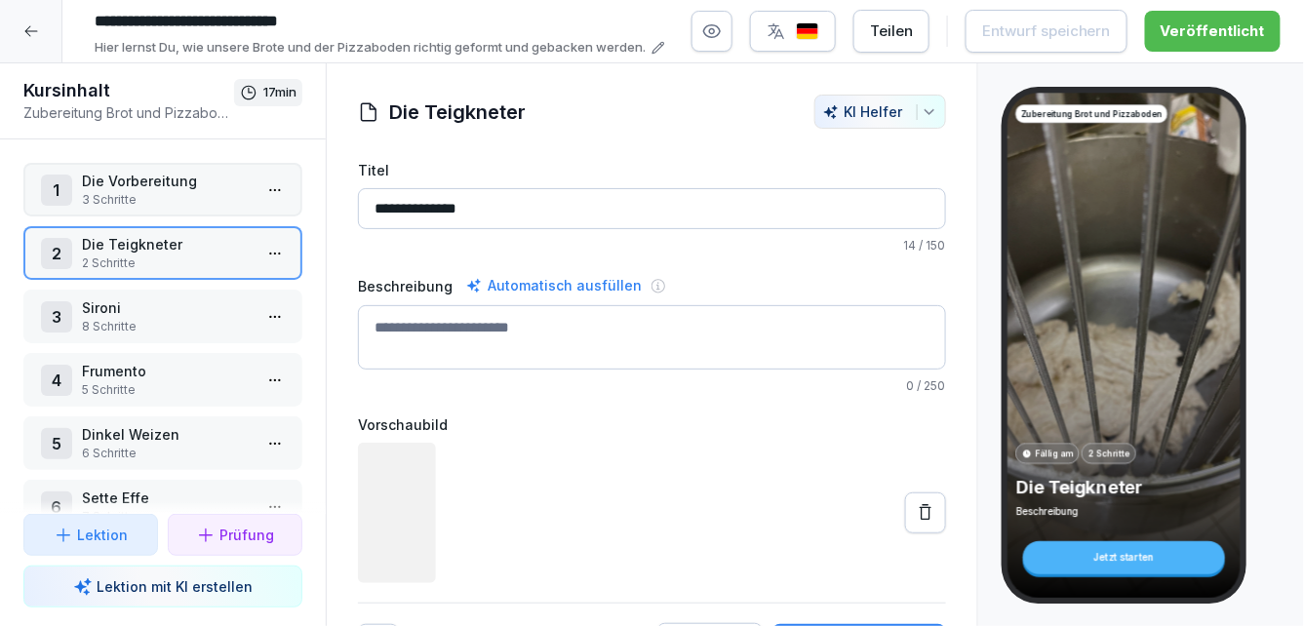
click at [280, 240] on html "**********" at bounding box center [652, 313] width 1304 height 626
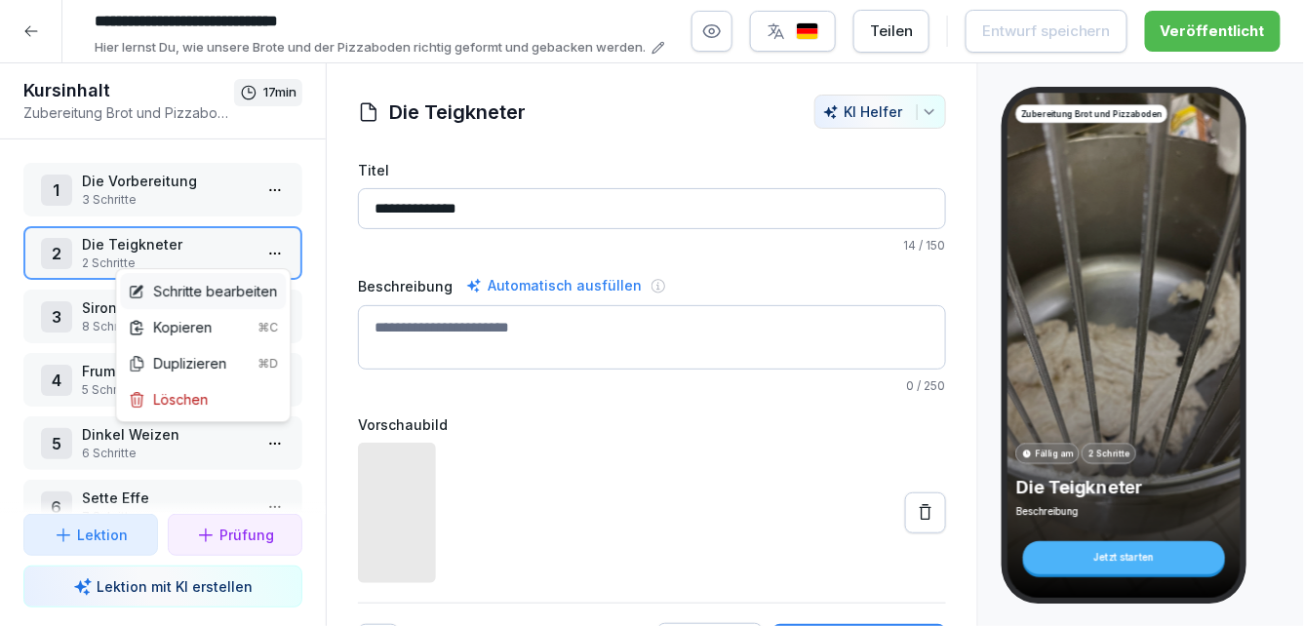
click at [247, 276] on div "Schritte bearbeiten" at bounding box center [203, 291] width 166 height 36
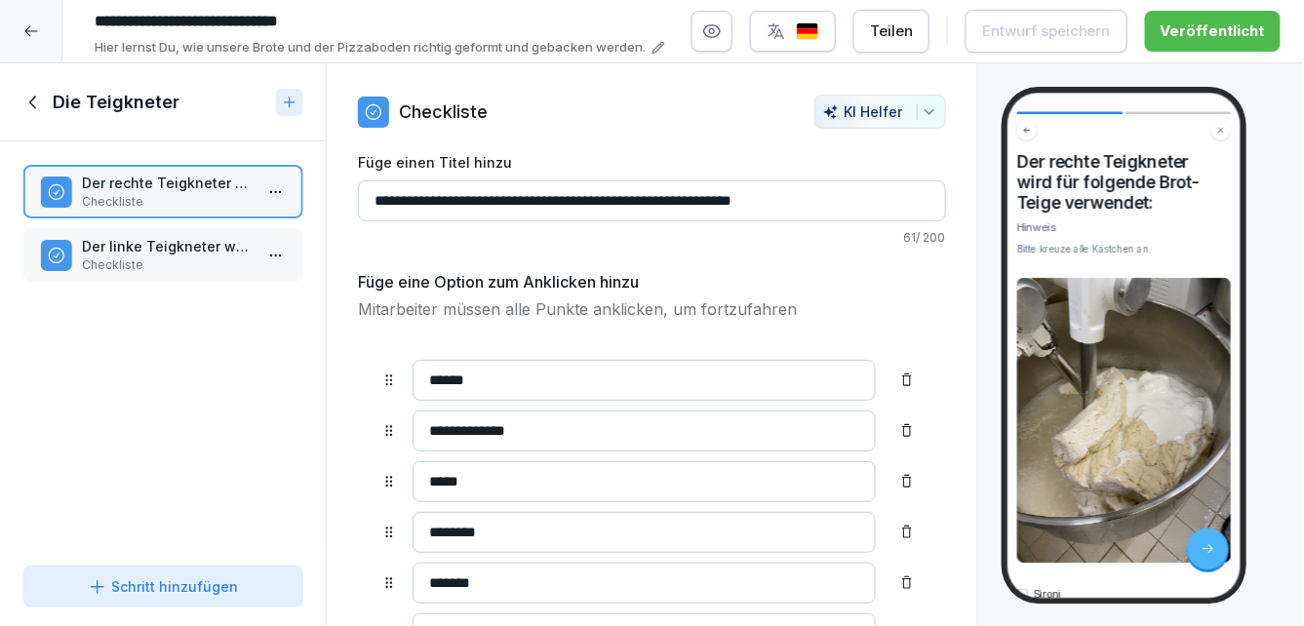
click at [229, 260] on p "Checkliste" at bounding box center [167, 265] width 170 height 18
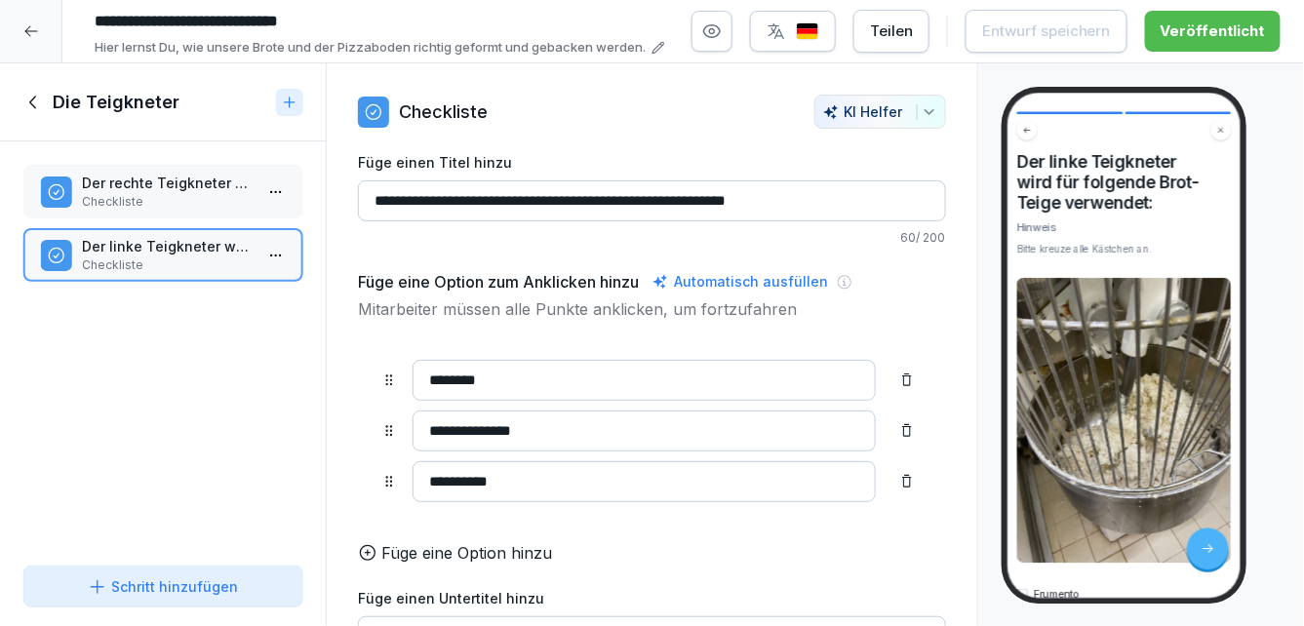
click at [430, 554] on p "Füge eine Option hinzu" at bounding box center [466, 552] width 171 height 23
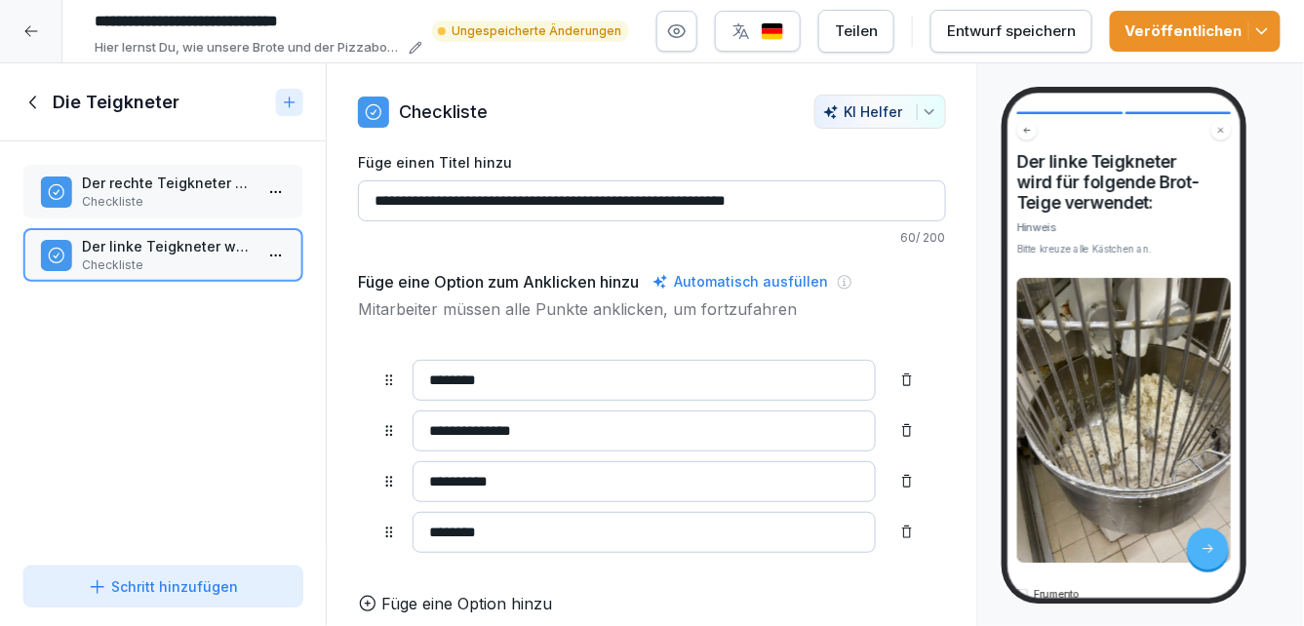
type input "********"
click at [979, 44] on button "Entwurf speichern" at bounding box center [1011, 31] width 162 height 43
click at [39, 103] on icon at bounding box center [33, 102] width 21 height 21
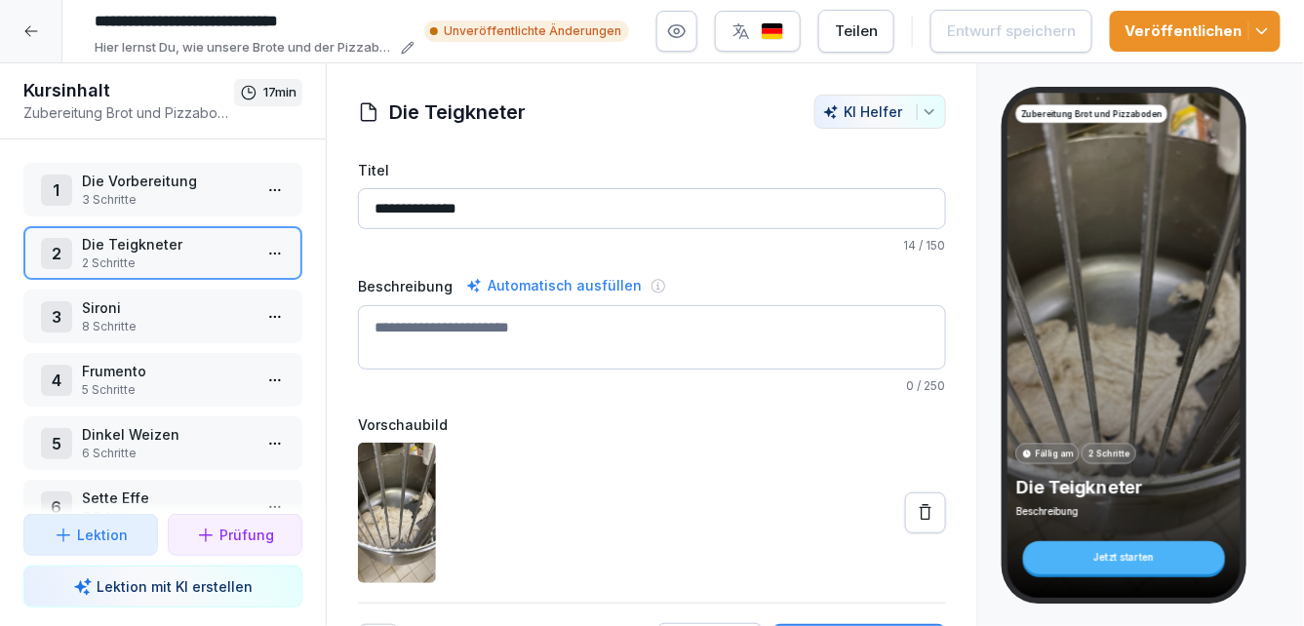
click at [137, 320] on p "8 Schritte" at bounding box center [167, 327] width 170 height 18
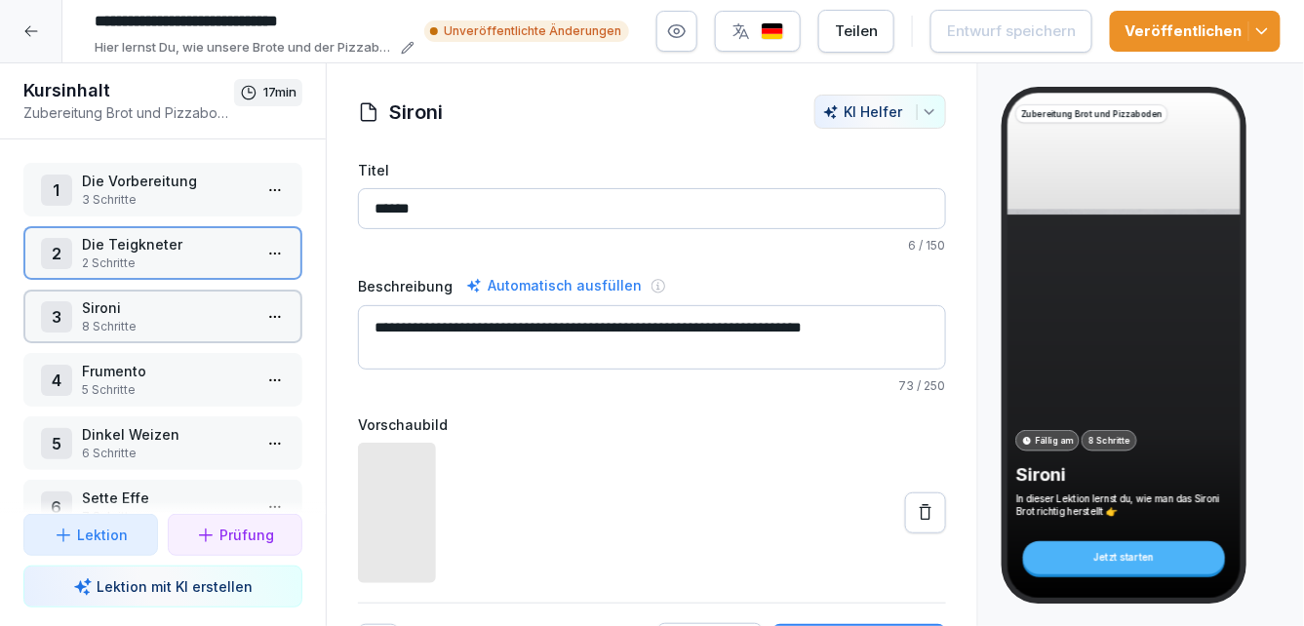
click at [271, 317] on html "**********" at bounding box center [652, 313] width 1304 height 626
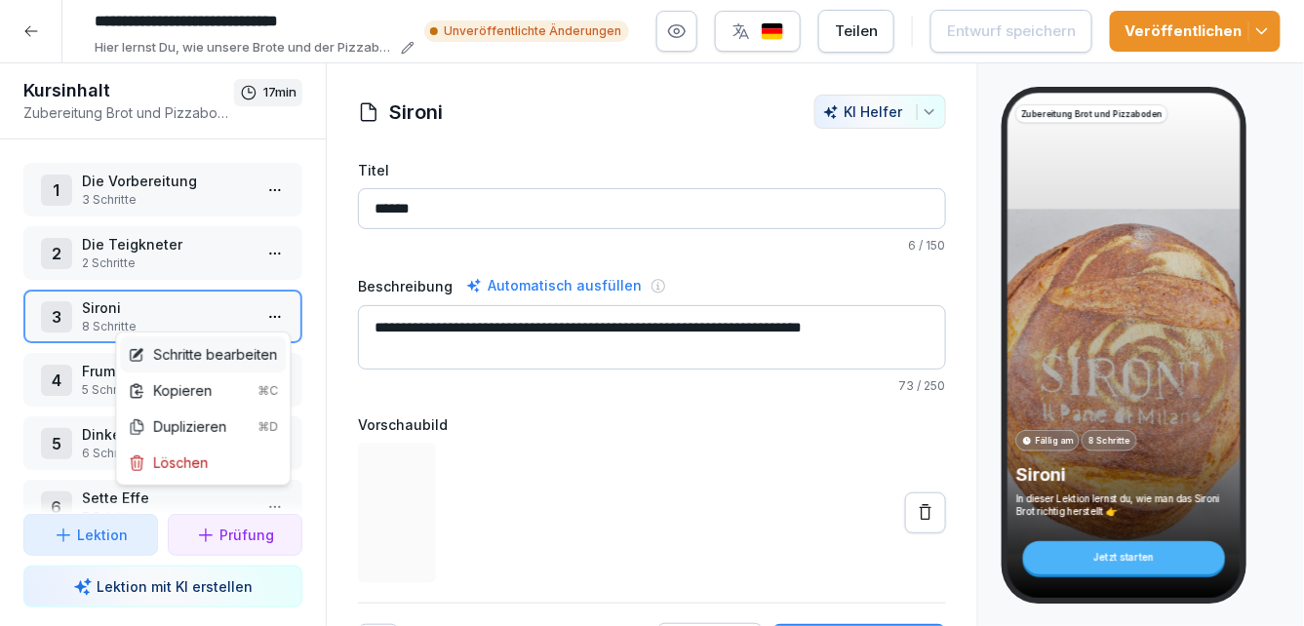
click at [250, 349] on div "Schritte bearbeiten" at bounding box center [202, 354] width 149 height 20
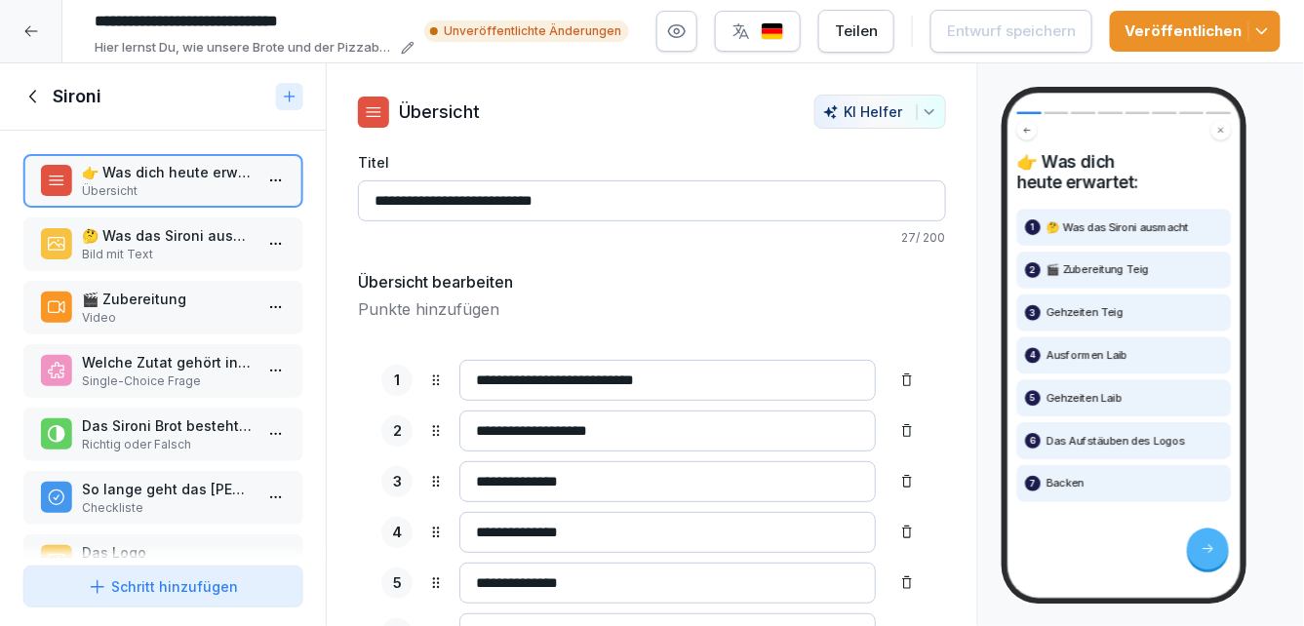
click at [177, 307] on p "🎬 Zubereitung" at bounding box center [167, 299] width 170 height 20
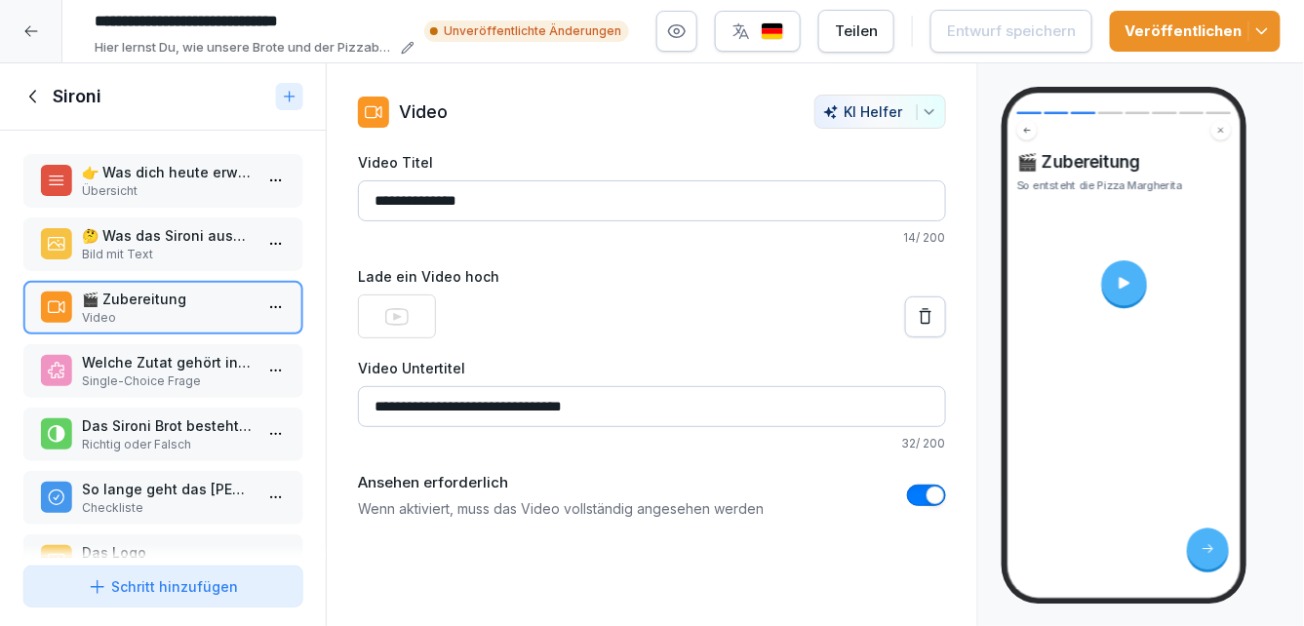
drag, startPoint x: 599, startPoint y: 405, endPoint x: 466, endPoint y: 399, distance: 132.7
click at [466, 399] on input "**********" at bounding box center [652, 406] width 588 height 41
type input "**********"
click at [974, 34] on div "Entwurf speichern" at bounding box center [1011, 30] width 129 height 21
click at [40, 90] on icon at bounding box center [33, 96] width 21 height 21
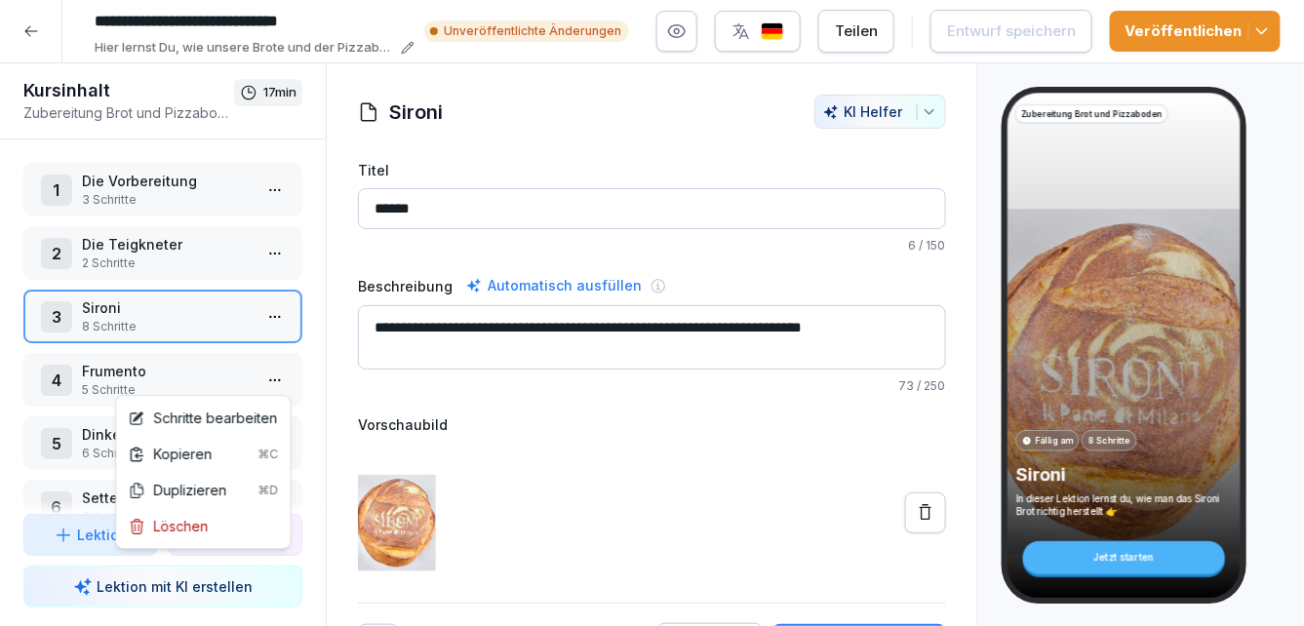
click at [283, 374] on html "**********" at bounding box center [652, 313] width 1304 height 626
click at [236, 406] on div "Schritte bearbeiten" at bounding box center [203, 418] width 166 height 36
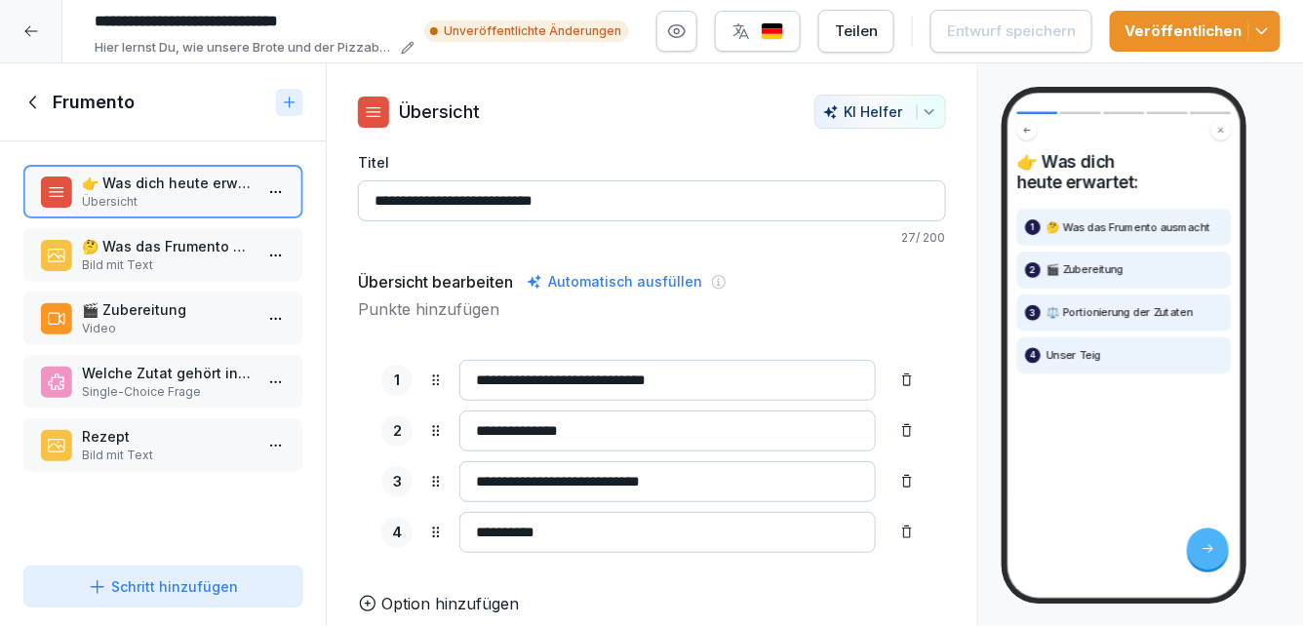
click at [215, 254] on p "🤔 Was das Frumento ausmacht" at bounding box center [167, 246] width 170 height 20
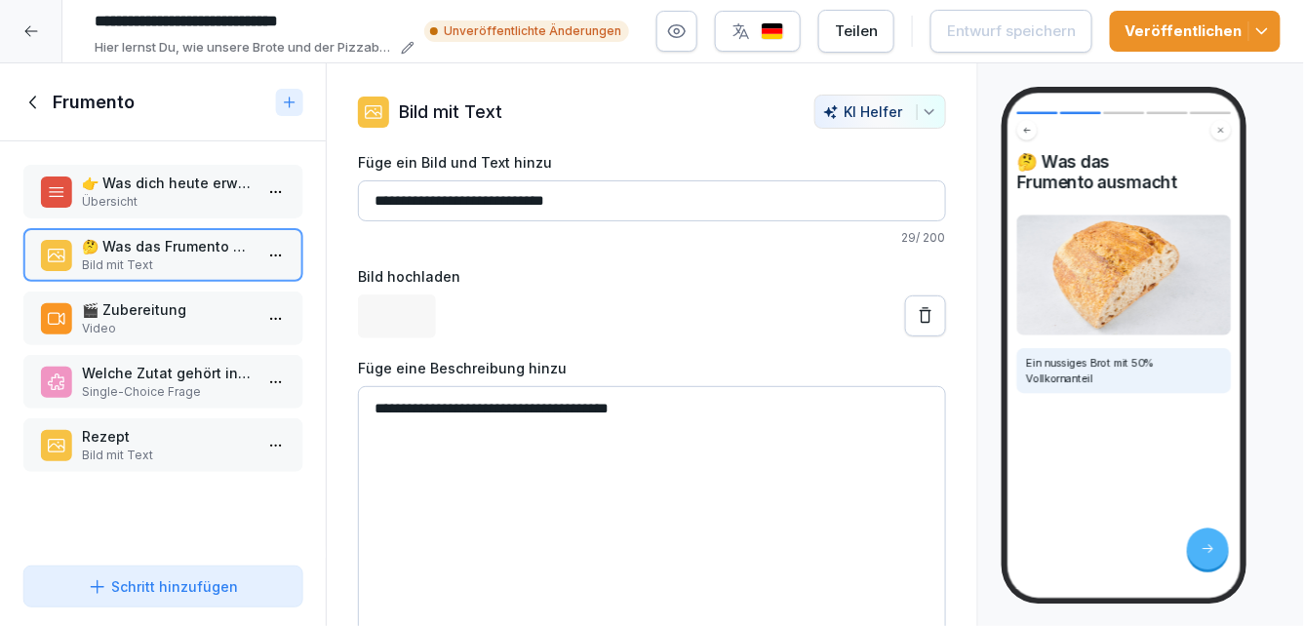
click at [184, 316] on p "🎬 Zubereitung" at bounding box center [167, 309] width 170 height 20
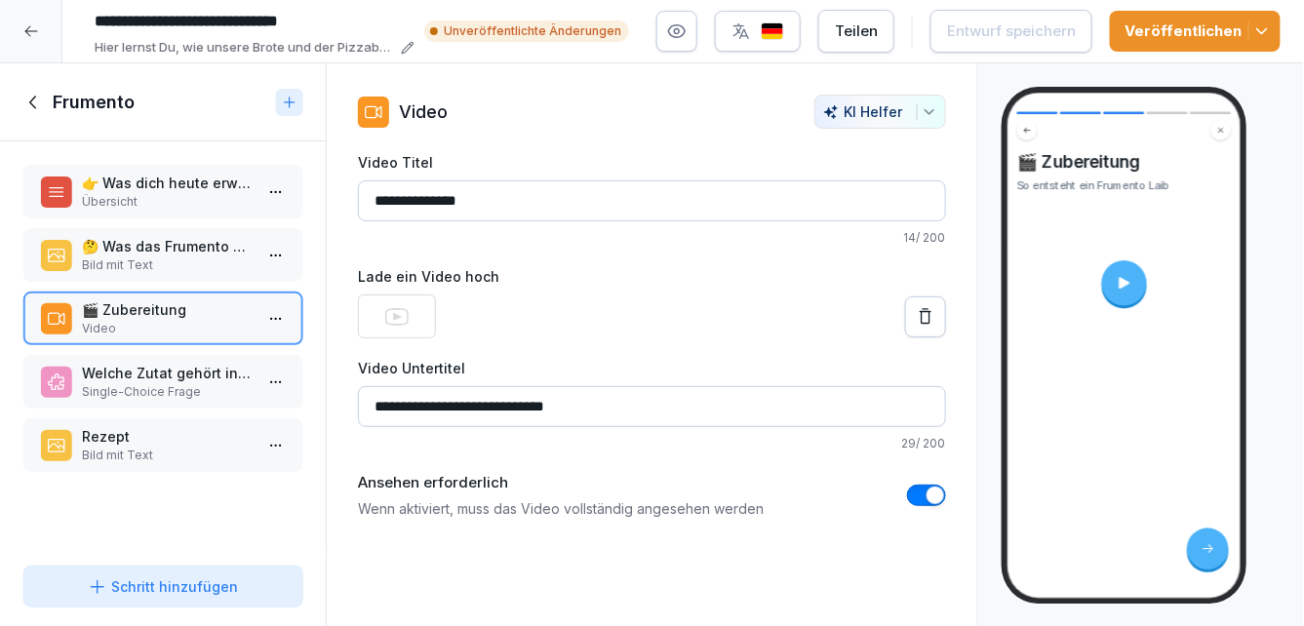
drag, startPoint x: 399, startPoint y: 404, endPoint x: 452, endPoint y: 409, distance: 53.8
click at [452, 409] on input "**********" at bounding box center [652, 406] width 588 height 41
click at [455, 405] on input "**********" at bounding box center [652, 406] width 588 height 41
drag, startPoint x: 571, startPoint y: 405, endPoint x: 530, endPoint y: 400, distance: 41.2
click at [530, 400] on input "**********" at bounding box center [652, 406] width 588 height 41
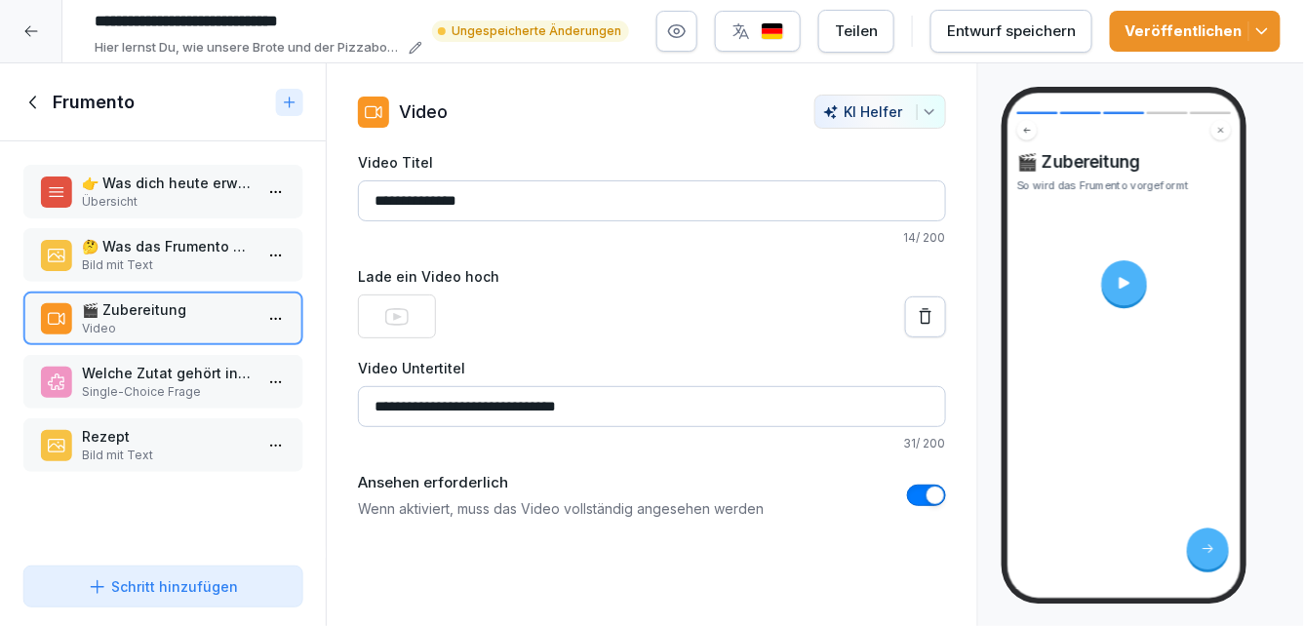
click at [530, 407] on input "**********" at bounding box center [652, 406] width 588 height 41
type input "**********"
click at [1028, 40] on div "Entwurf speichern" at bounding box center [1011, 30] width 129 height 21
